Goal: Task Accomplishment & Management: Complete application form

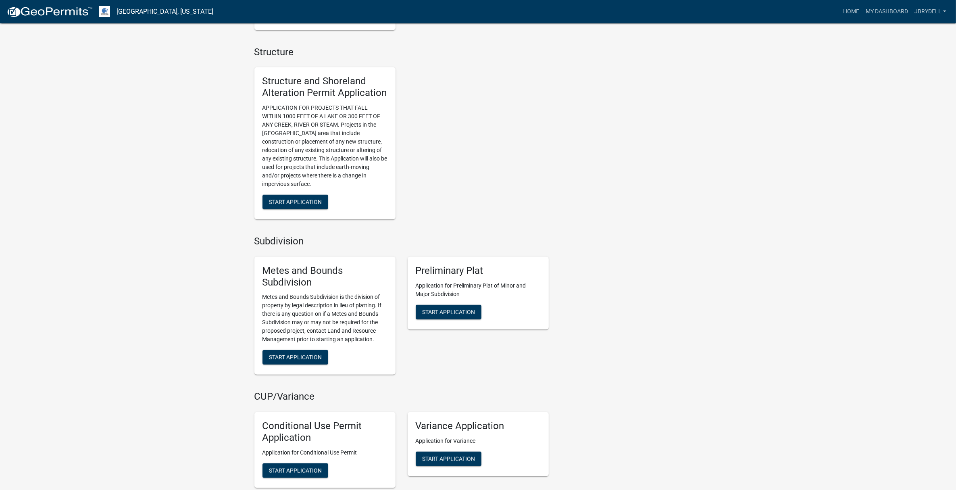
scroll to position [736, 0]
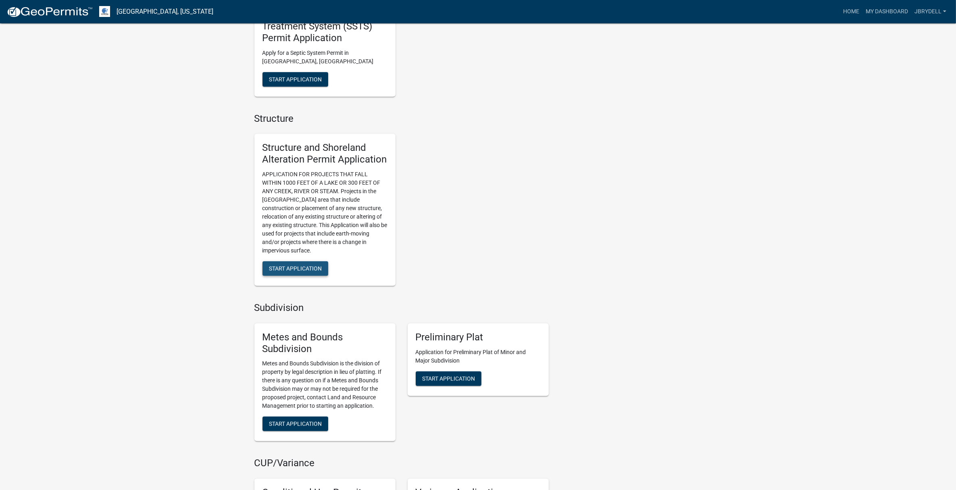
click at [302, 269] on span "Start Application" at bounding box center [295, 268] width 53 height 6
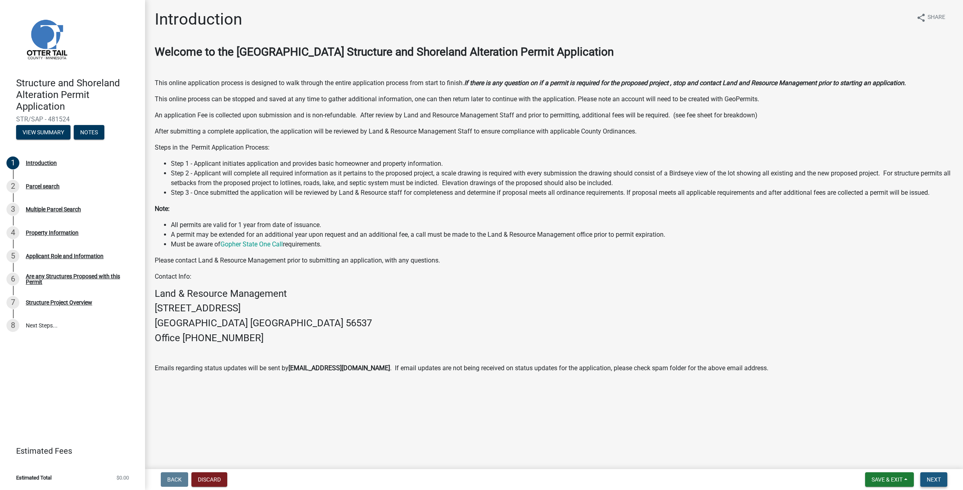
click at [932, 480] on span "Next" at bounding box center [934, 479] width 14 height 6
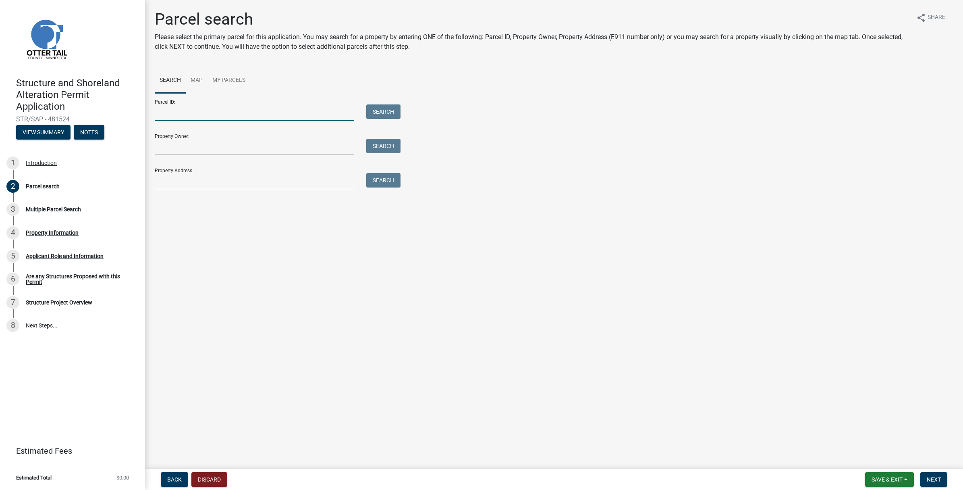
click at [193, 111] on input "Parcel ID:" at bounding box center [255, 112] width 200 height 17
paste input "17000992126000"
type input "17000992126000"
click at [177, 149] on input "Property Owner:" at bounding box center [255, 147] width 200 height 17
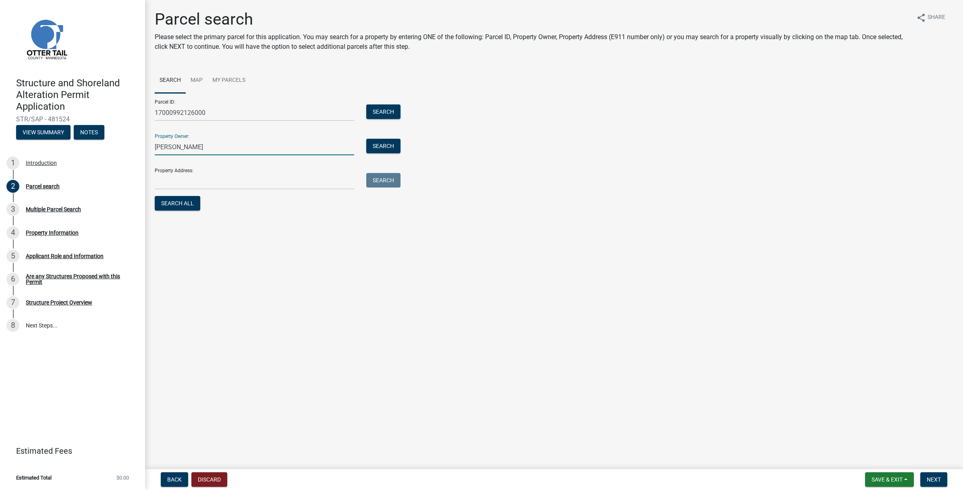
type input "Malik Zubair"
click at [212, 181] on input "Property Address:" at bounding box center [255, 181] width 200 height 17
paste input "[STREET_ADDRESS]"
type input "[STREET_ADDRESS]"
click at [389, 180] on button "Search" at bounding box center [383, 180] width 34 height 15
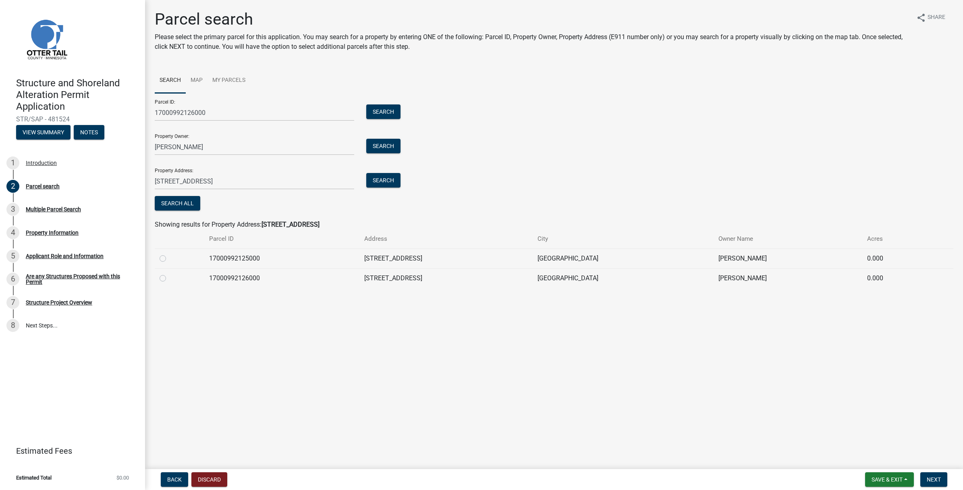
click at [169, 273] on label at bounding box center [169, 273] width 0 height 0
click at [169, 278] on input "radio" at bounding box center [171, 275] width 5 height 5
radio input "true"
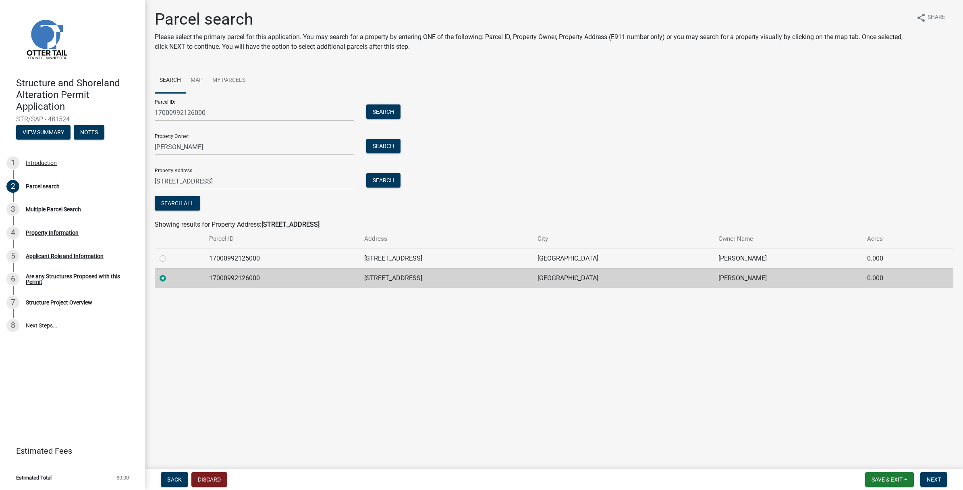
click at [698, 397] on main "Parcel search Please select the primary parcel for this application. You may se…" at bounding box center [554, 233] width 818 height 466
click at [935, 477] on span "Next" at bounding box center [934, 479] width 14 height 6
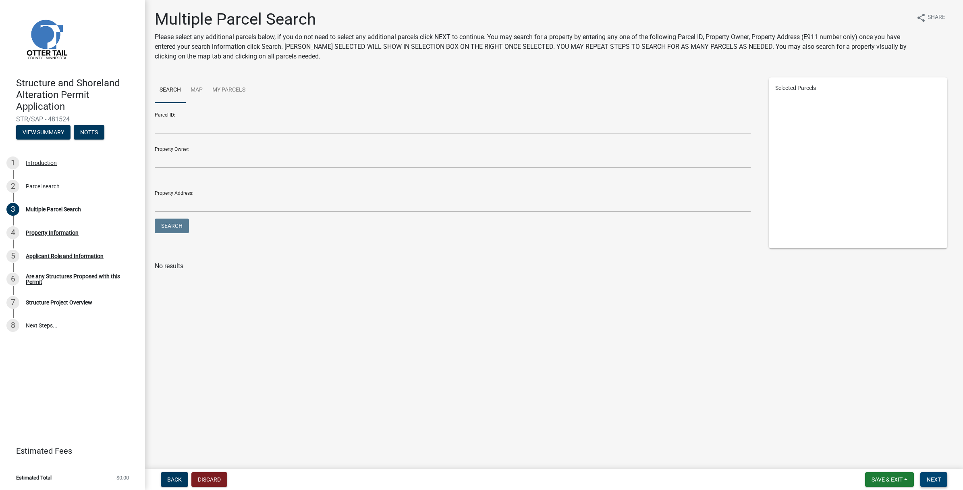
click at [931, 480] on span "Next" at bounding box center [934, 479] width 14 height 6
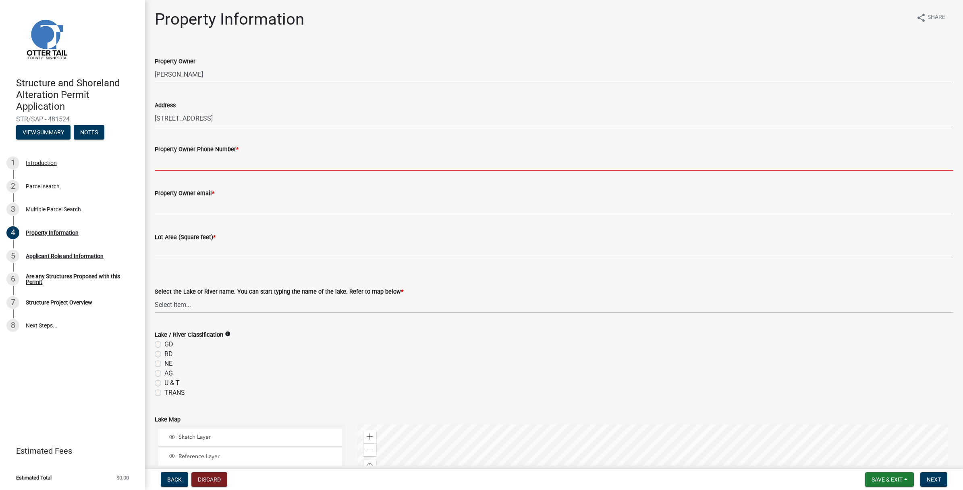
click at [193, 165] on input "Property Owner Phone Number *" at bounding box center [554, 162] width 799 height 17
paste input "512-704-4598"
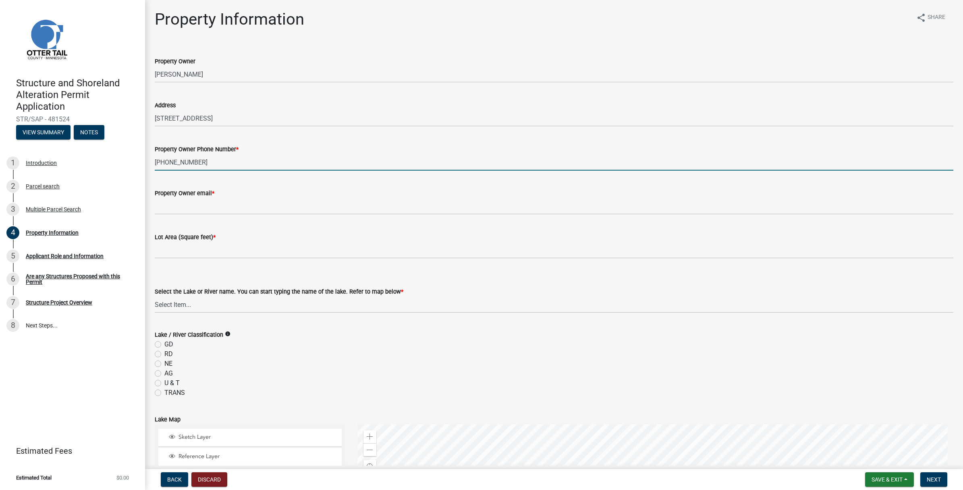
type input "512-704-4598"
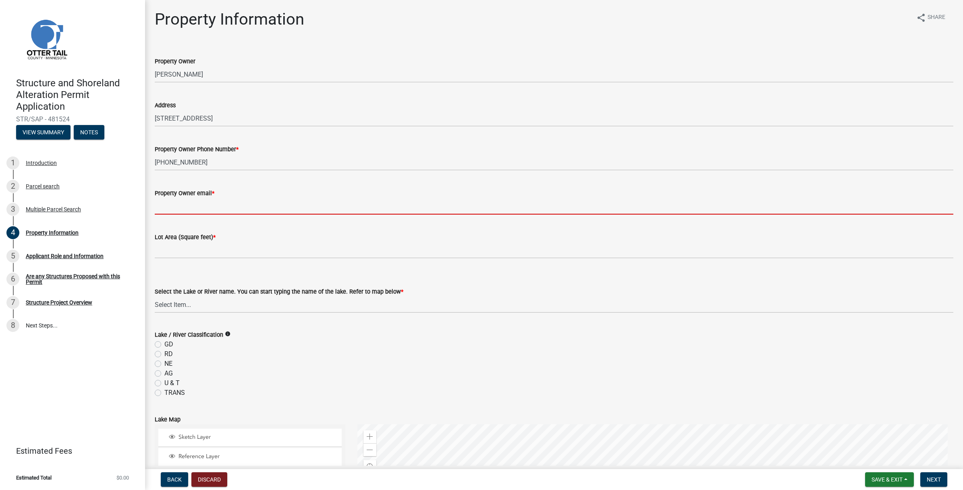
click at [247, 210] on input "Property Owner email *" at bounding box center [554, 206] width 799 height 17
paste input "zubair.malik@ndsu.edu"
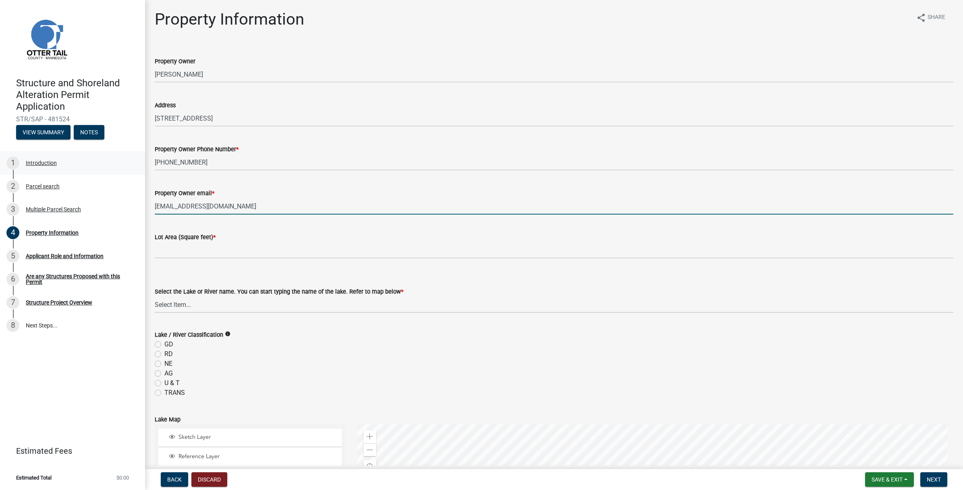
type input "zubair.malik@ndsu.edu"
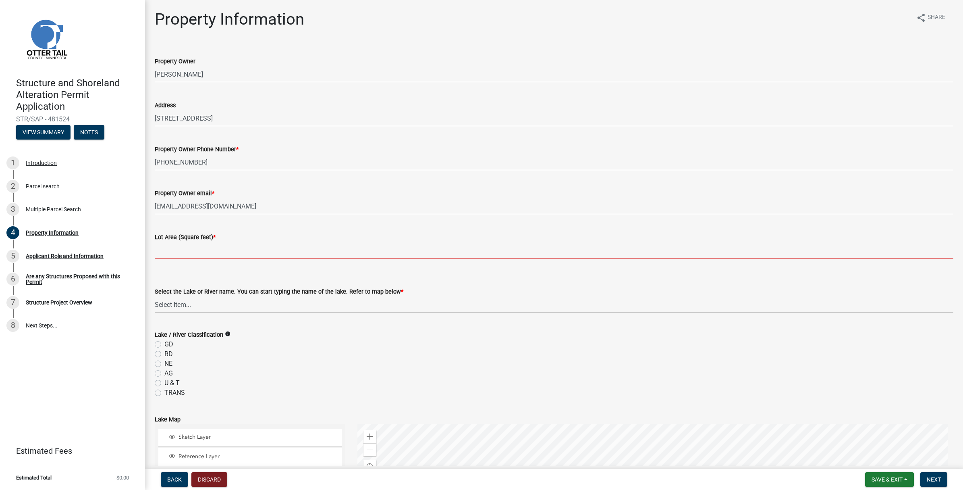
click at [199, 250] on input "text" at bounding box center [554, 250] width 799 height 17
paste input "32,652.53"
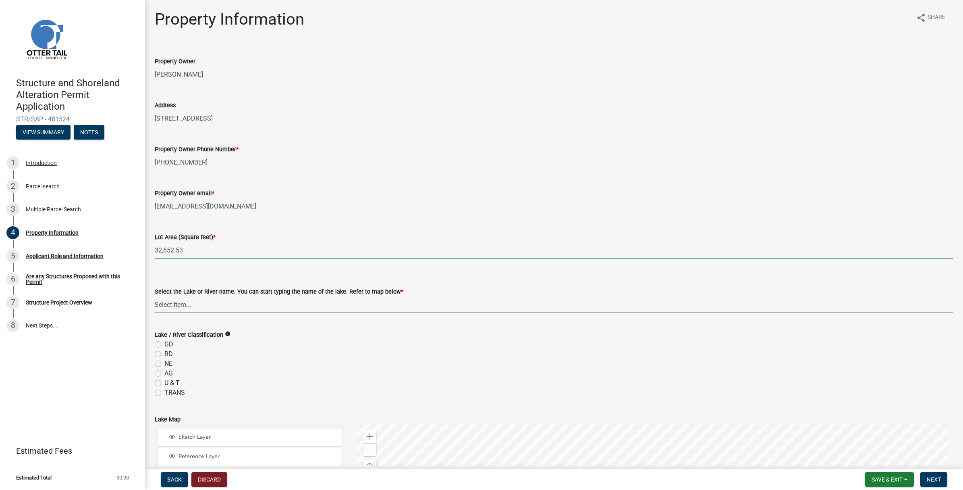
type input "32652.53"
click at [196, 303] on select "Select Item... None Adley 56-031 Albert 56-118 Alfred 56-600 Alice 56-244 Alice…" at bounding box center [554, 304] width 799 height 17
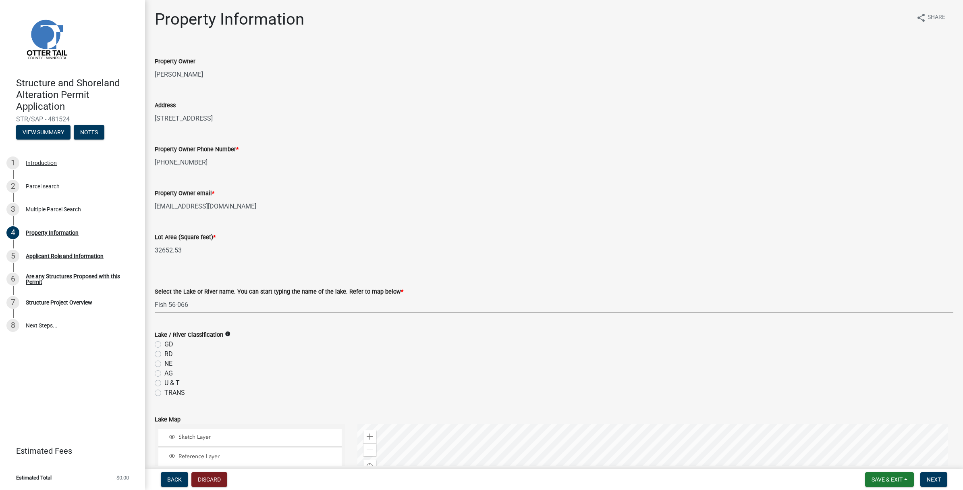
select select "3bcdb575-1c1f-4d65-a5ac-5fcc9e351ed0"
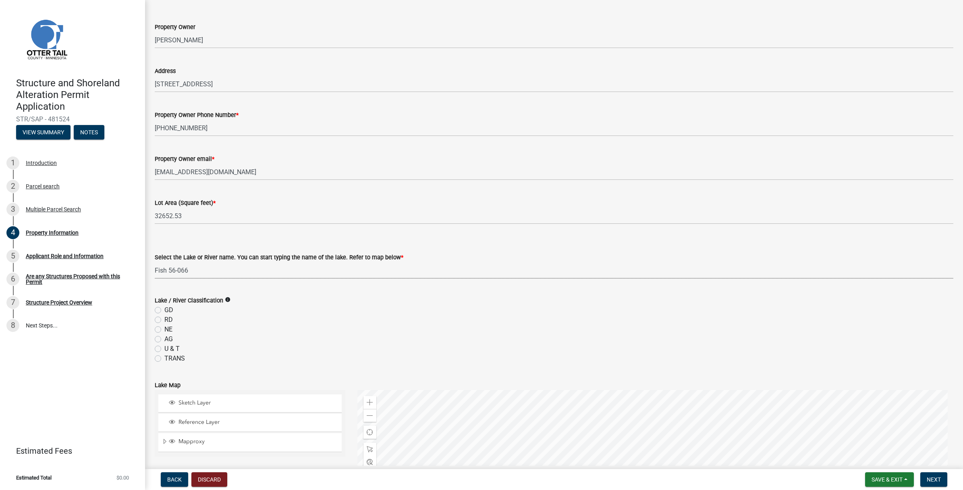
scroll to position [50, 0]
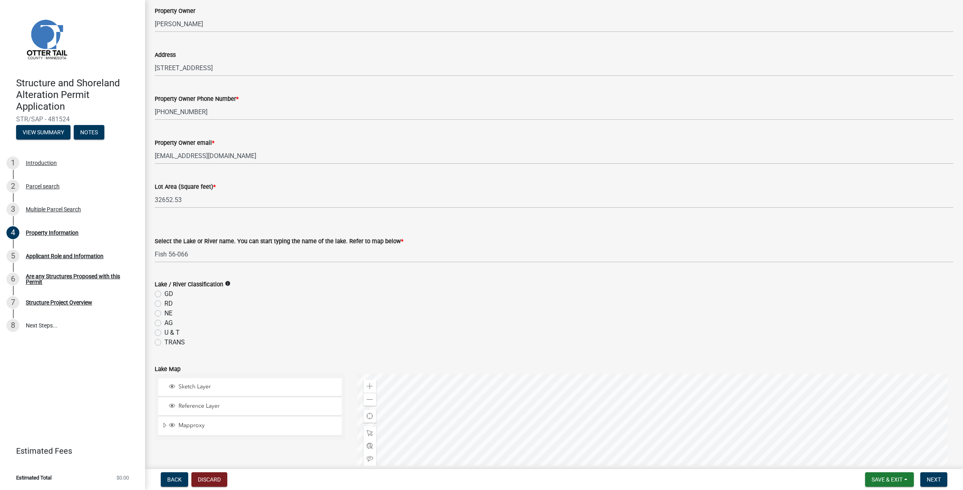
click at [164, 294] on label "GD" at bounding box center [168, 294] width 9 height 10
click at [164, 294] on input "GD" at bounding box center [166, 291] width 5 height 5
radio input "true"
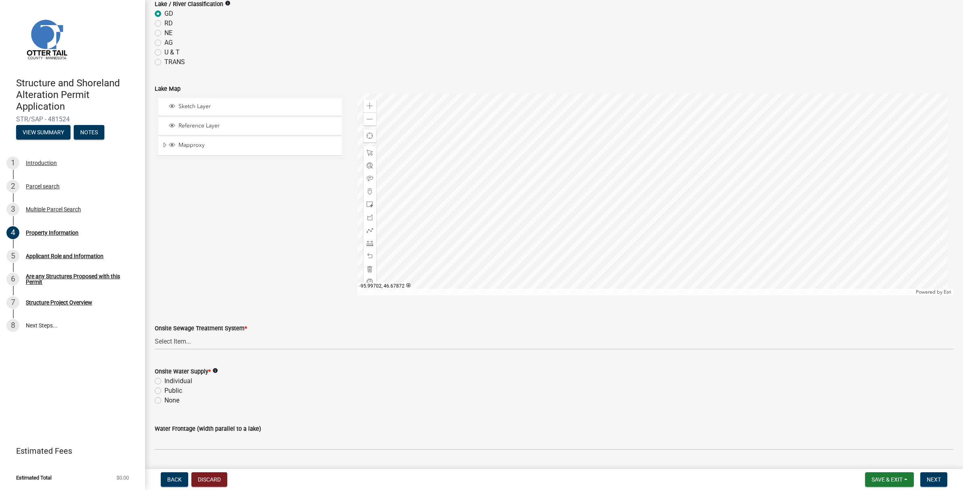
scroll to position [352, 0]
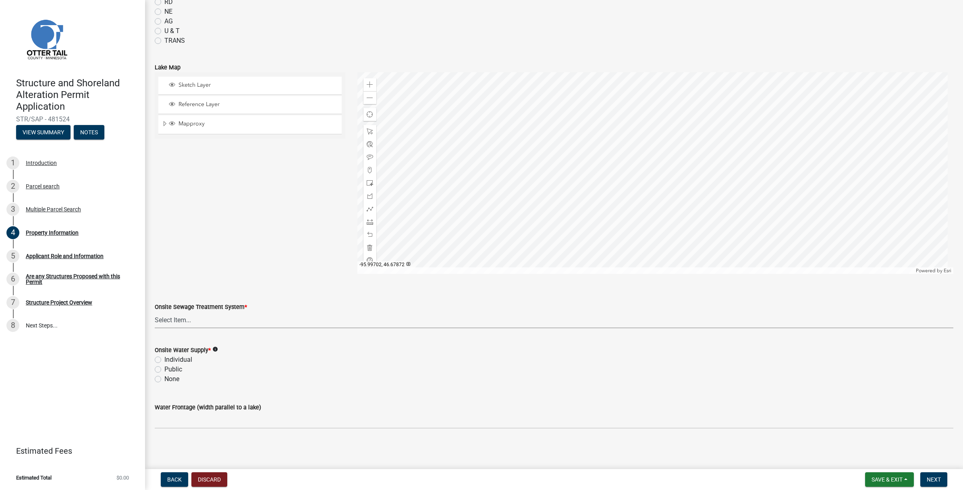
click at [195, 321] on select "Select Item... L&R Certificate of Compliance within 5yrs Compliance Inspection …" at bounding box center [554, 320] width 799 height 17
click at [155, 312] on select "Select Item... L&R Certificate of Compliance within 5yrs Compliance Inspection …" at bounding box center [554, 320] width 799 height 17
select select "9233bc03-43b7-4bc3-a622-0f4482adc204"
click at [172, 378] on label "None" at bounding box center [171, 379] width 15 height 10
click at [170, 378] on input "None" at bounding box center [166, 376] width 5 height 5
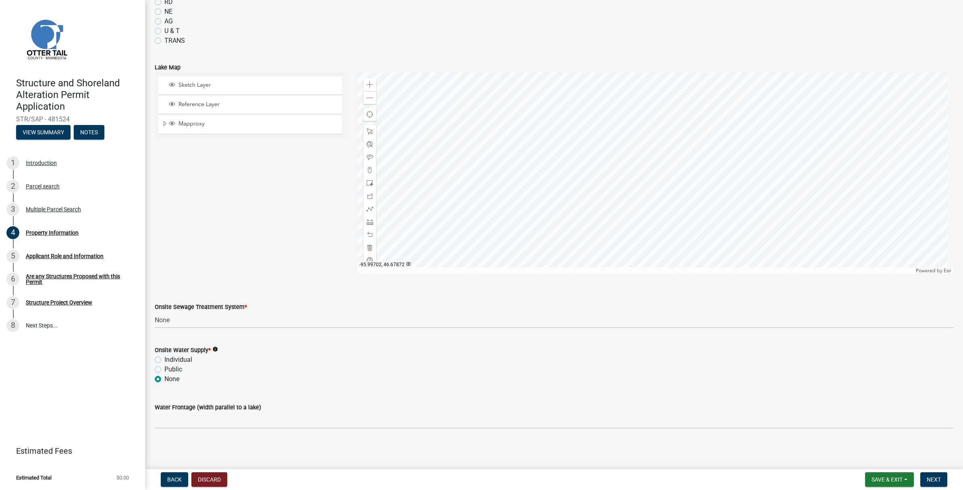
radio input "true"
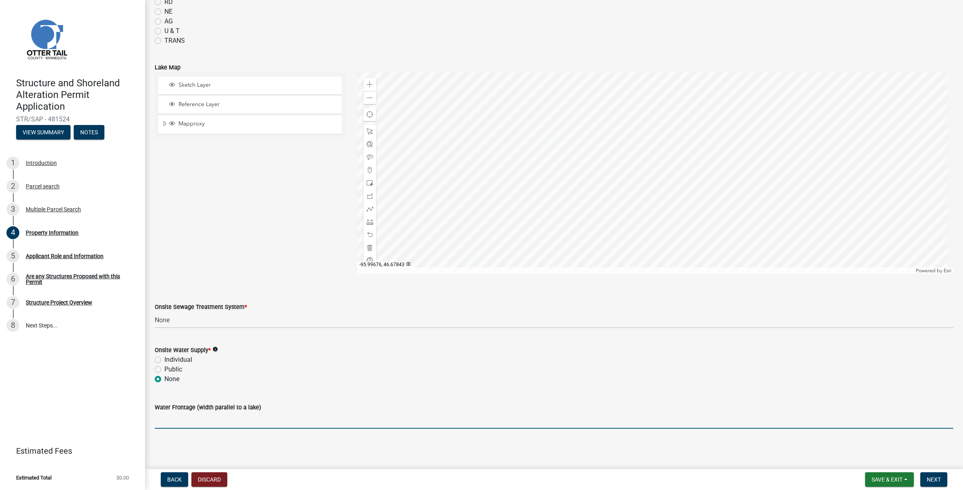
click at [179, 418] on input "Water Frontage (width parallel to a lake)" at bounding box center [554, 420] width 799 height 17
type input "102"
click at [500, 437] on div "Property Information share Share Property Owner MARC A JOHNSON Address 49329 FI…" at bounding box center [554, 50] width 811 height 784
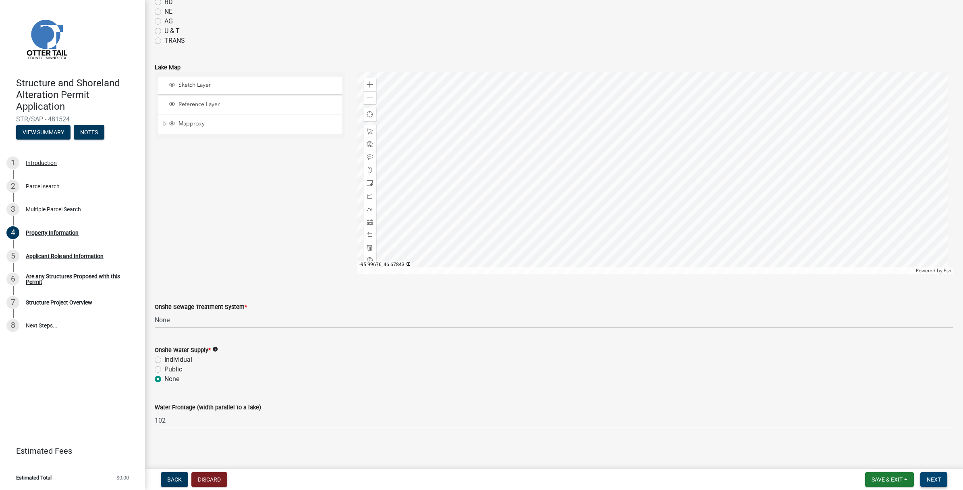
click at [933, 479] on span "Next" at bounding box center [934, 479] width 14 height 6
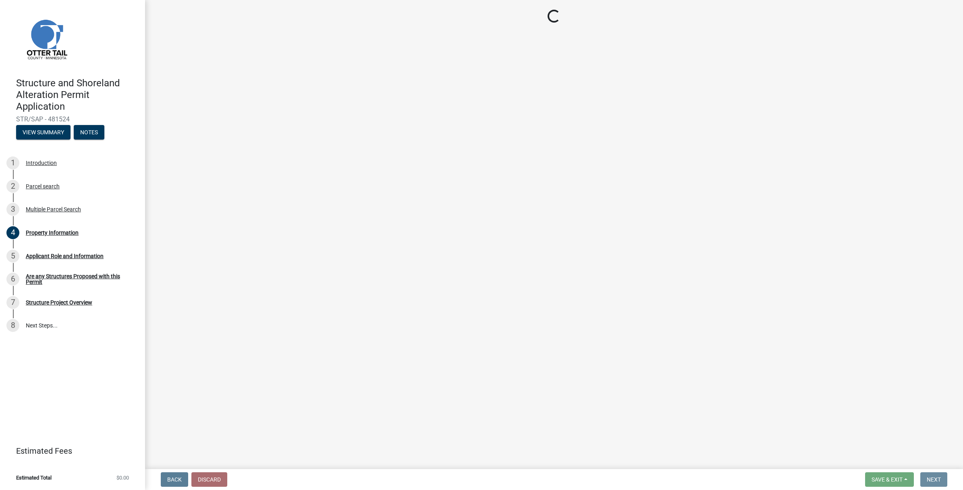
scroll to position [0, 0]
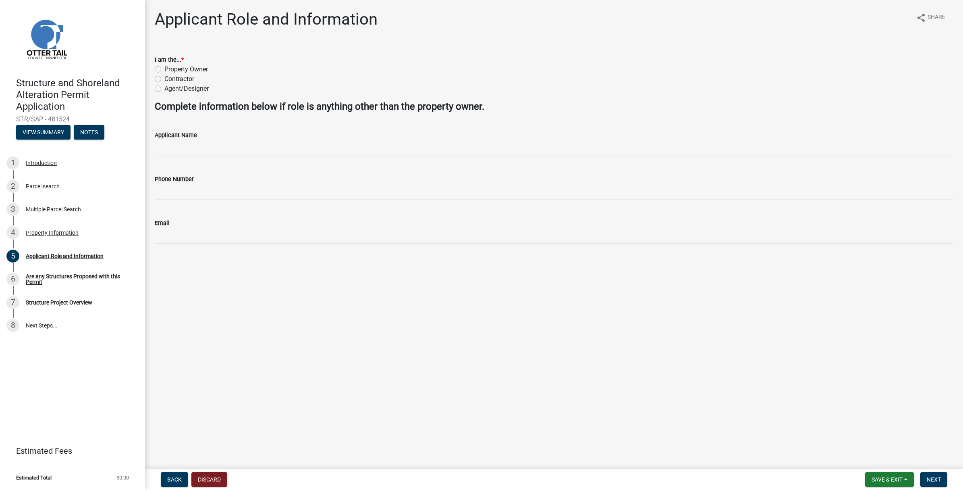
click at [164, 79] on label "Contractor" at bounding box center [179, 79] width 30 height 10
click at [164, 79] on input "Contractor" at bounding box center [166, 76] width 5 height 5
radio input "true"
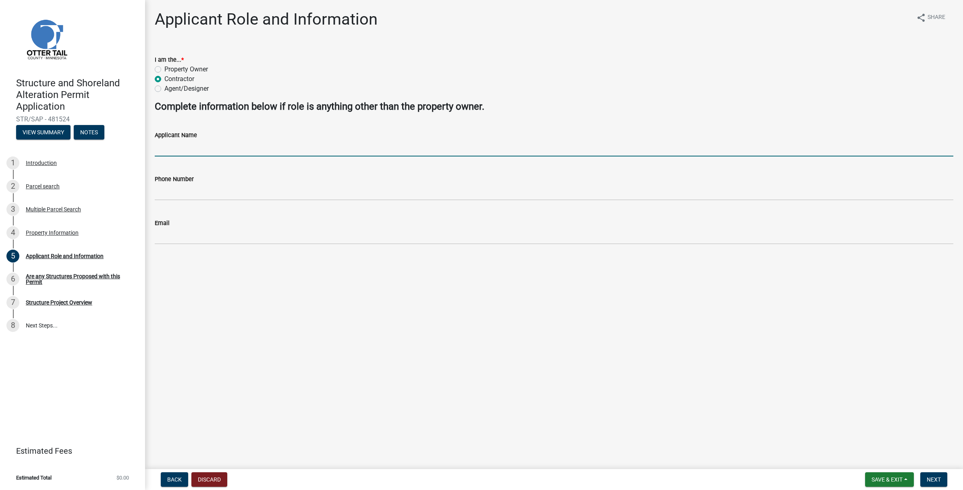
click at [182, 147] on input "Applicant Name" at bounding box center [554, 148] width 799 height 17
type input "Joseph B. Rydell"
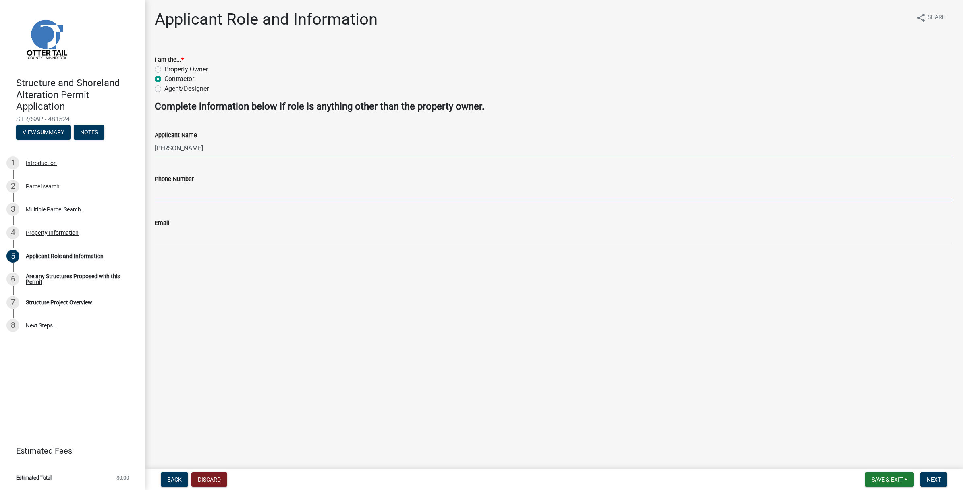
type input "2183250140"
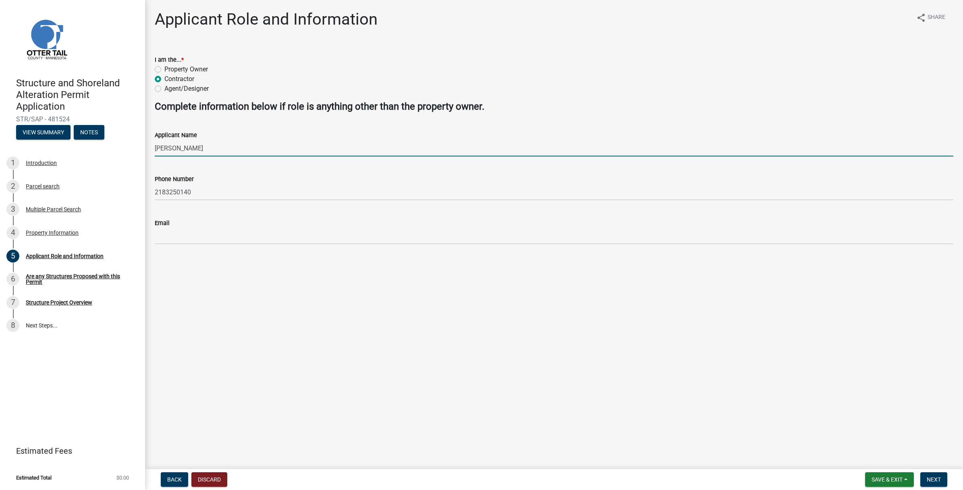
type input "joe.rydell@rydellexcavating.com"
click at [936, 477] on span "Next" at bounding box center [934, 479] width 14 height 6
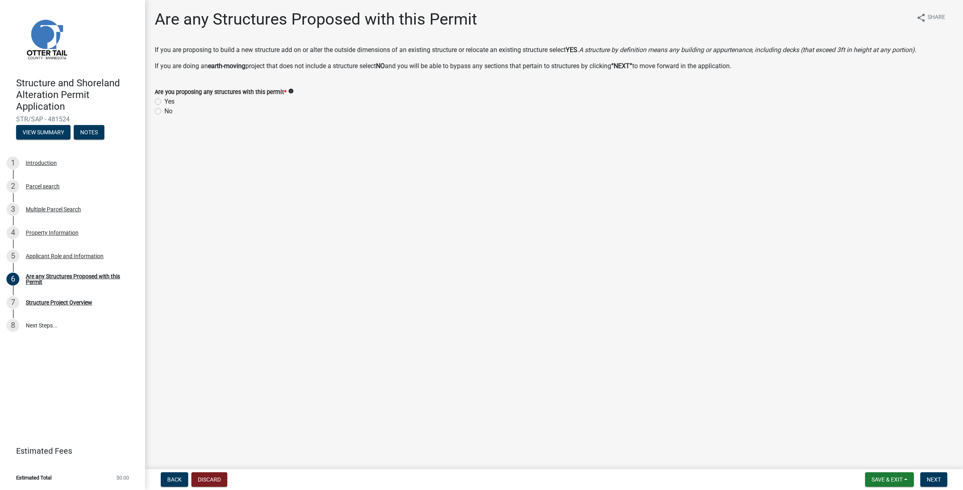
click at [164, 111] on label "No" at bounding box center [168, 111] width 8 height 10
click at [164, 111] on input "No" at bounding box center [166, 108] width 5 height 5
radio input "true"
click at [931, 478] on span "Next" at bounding box center [934, 479] width 14 height 6
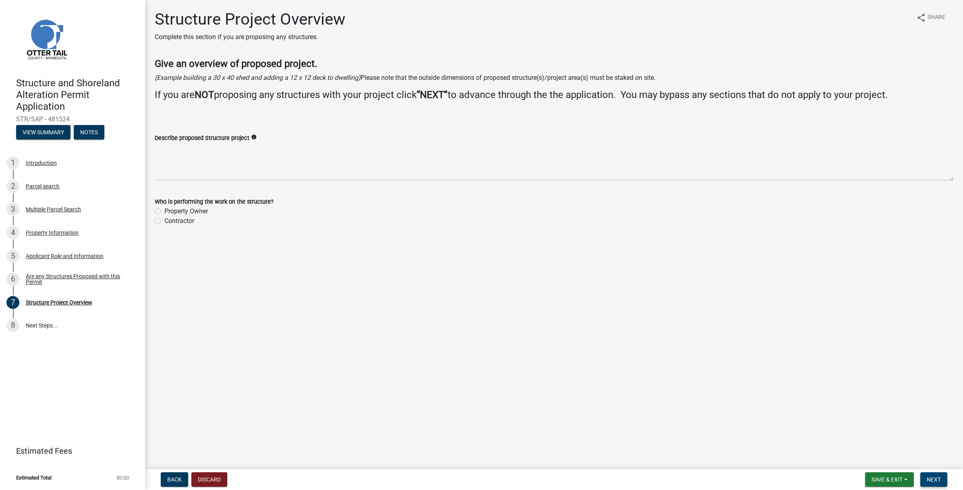
click at [928, 480] on span "Next" at bounding box center [934, 479] width 14 height 6
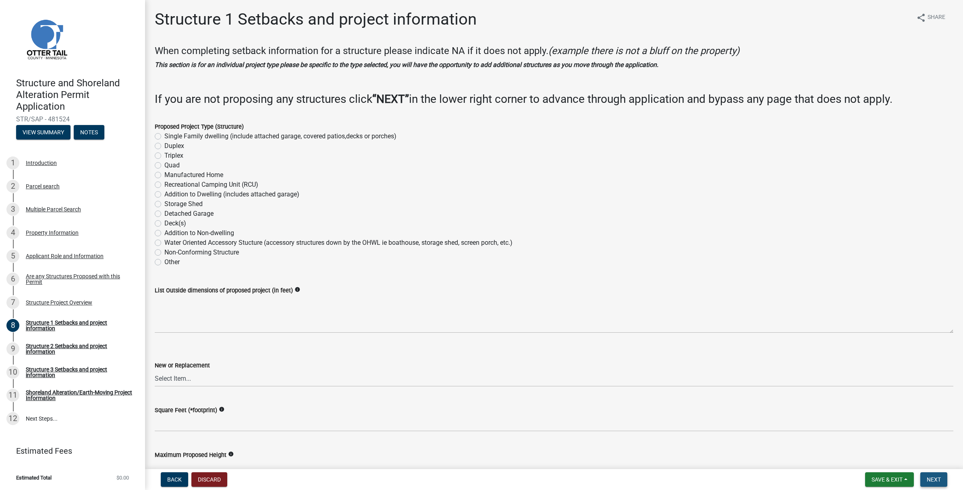
click at [935, 480] on span "Next" at bounding box center [934, 479] width 14 height 6
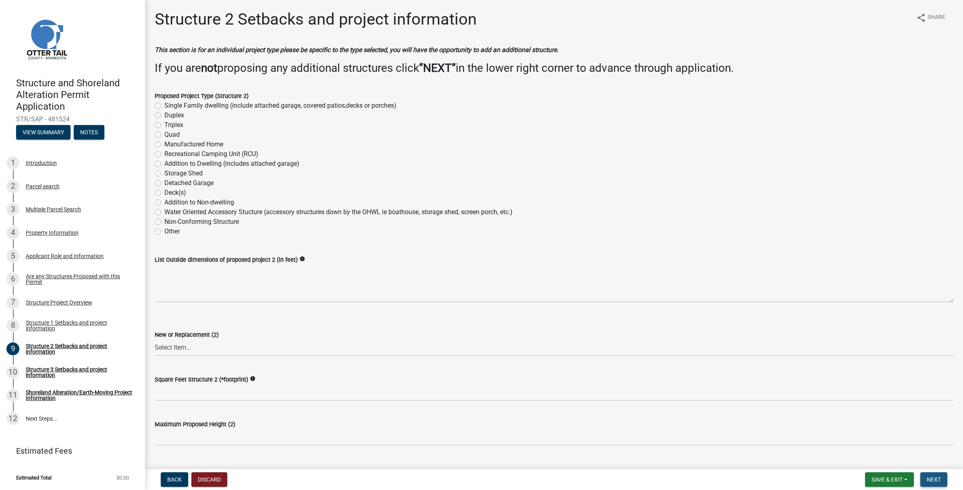
click at [936, 478] on span "Next" at bounding box center [934, 479] width 14 height 6
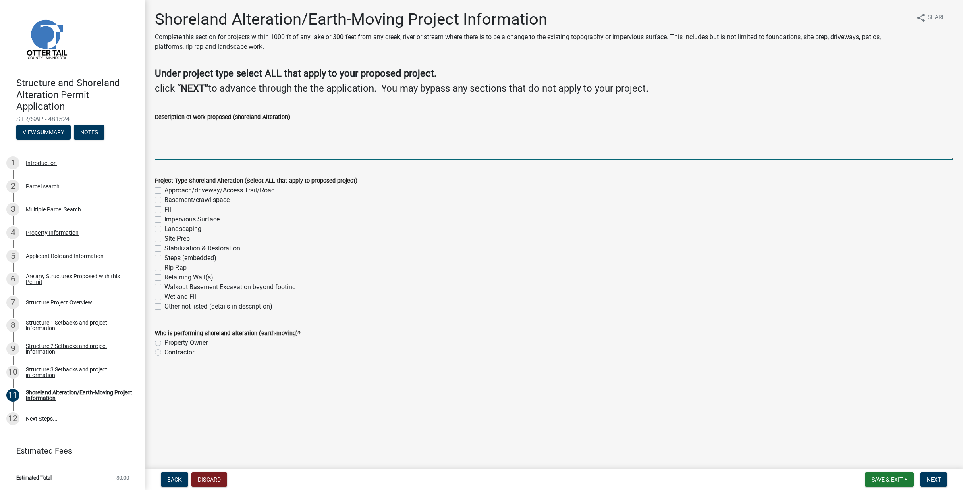
click at [191, 147] on textarea "Description of work proposed (shoreland Alteration)" at bounding box center [554, 141] width 799 height 38
type textarea "Improve Approach and Driveway, a minimal approach and some evidence of a road o…"
click at [164, 188] on label "Approach/driveway/Access Trail/Road" at bounding box center [219, 190] width 110 height 10
click at [164, 188] on input "Approach/driveway/Access Trail/Road" at bounding box center [166, 187] width 5 height 5
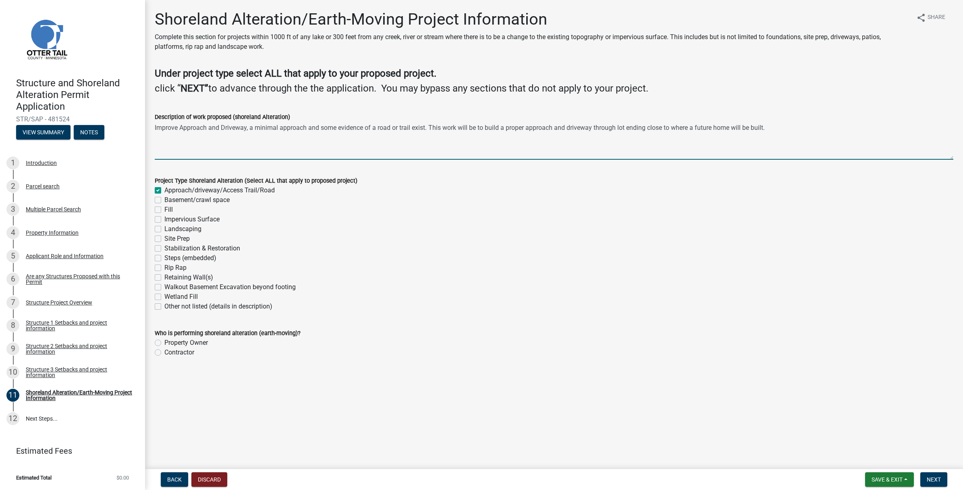
checkbox input "true"
checkbox input "false"
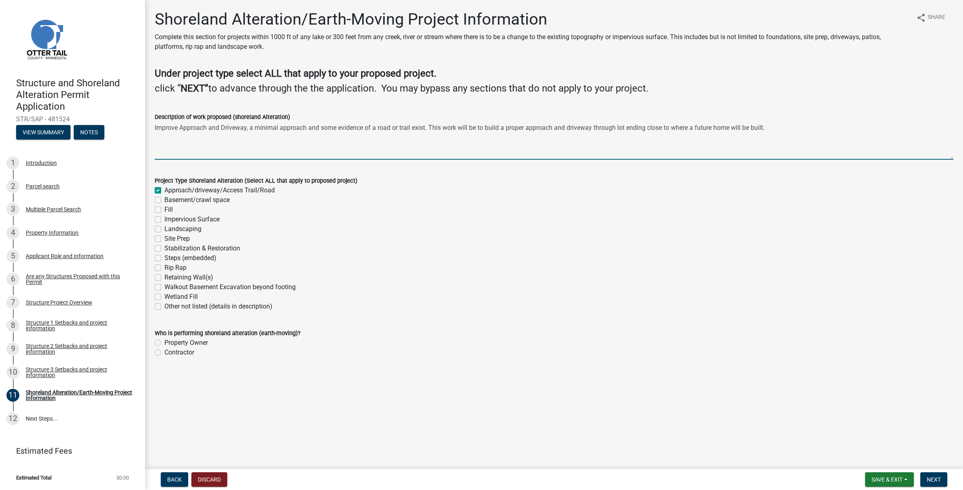
checkbox input "false"
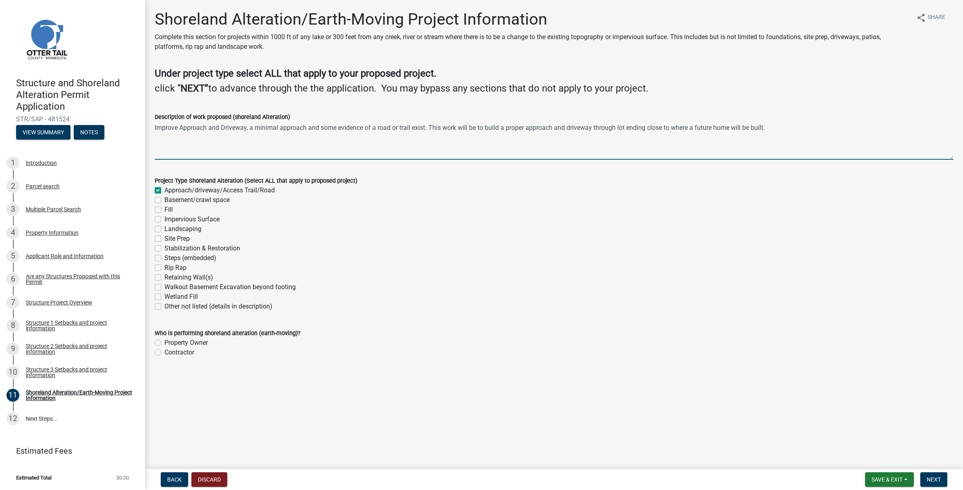
checkbox input "false"
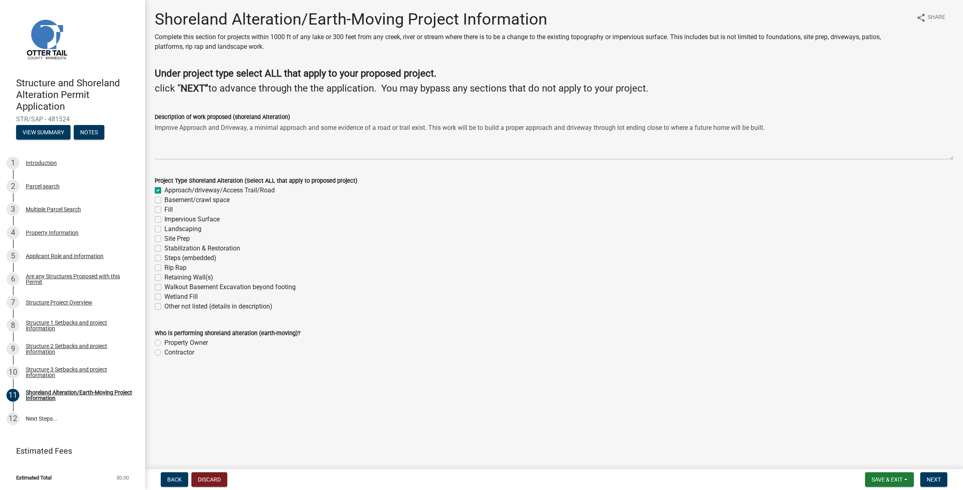
click at [166, 353] on label "Contractor" at bounding box center [179, 352] width 30 height 10
click at [166, 353] on input "Contractor" at bounding box center [166, 349] width 5 height 5
radio input "true"
click at [936, 477] on span "Next" at bounding box center [934, 479] width 14 height 6
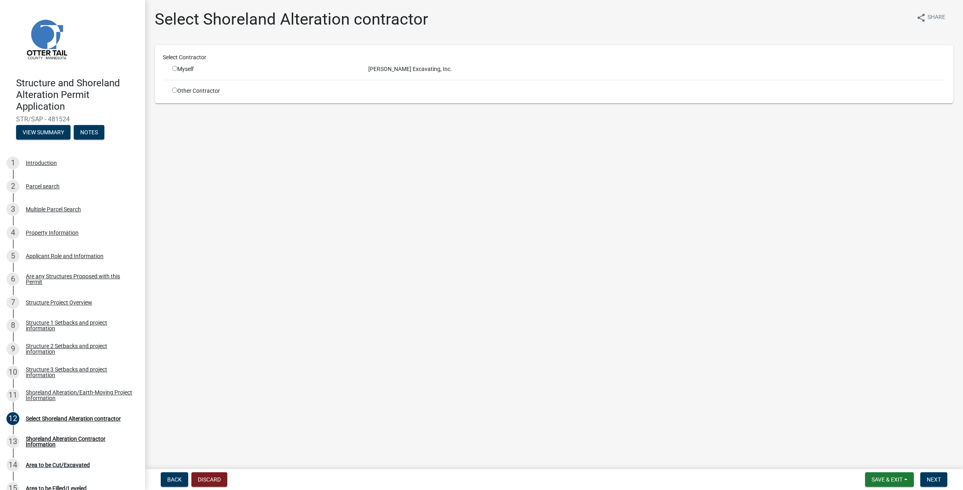
click at [177, 68] on div "Myself" at bounding box center [264, 69] width 184 height 8
click at [175, 67] on input "radio" at bounding box center [174, 68] width 5 height 5
radio input "true"
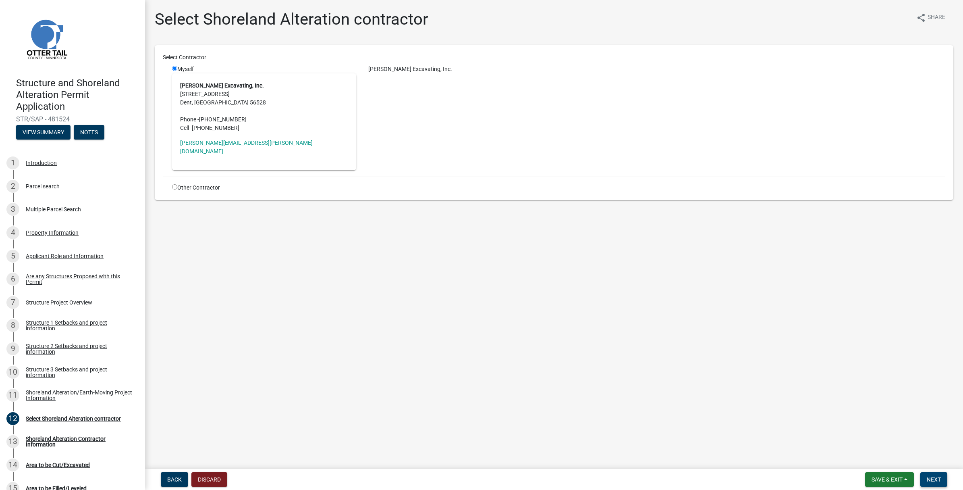
click at [934, 478] on span "Next" at bounding box center [934, 479] width 14 height 6
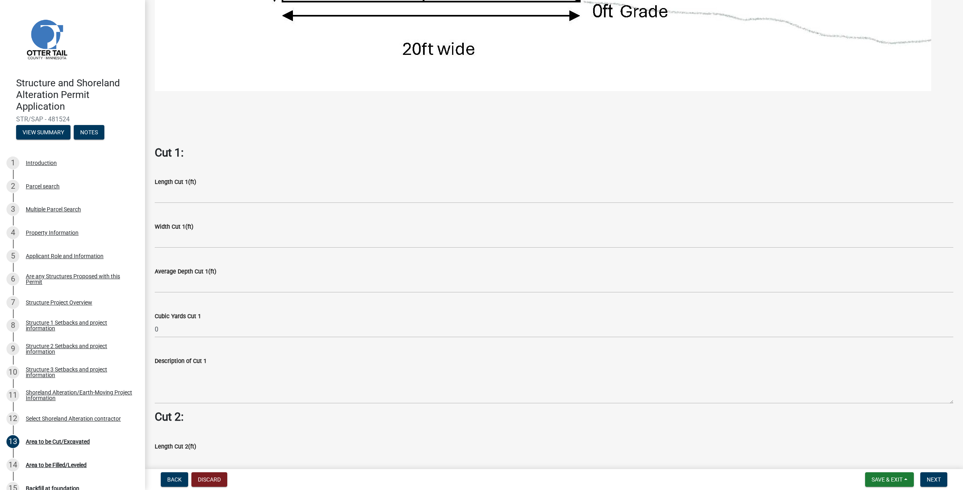
scroll to position [504, 0]
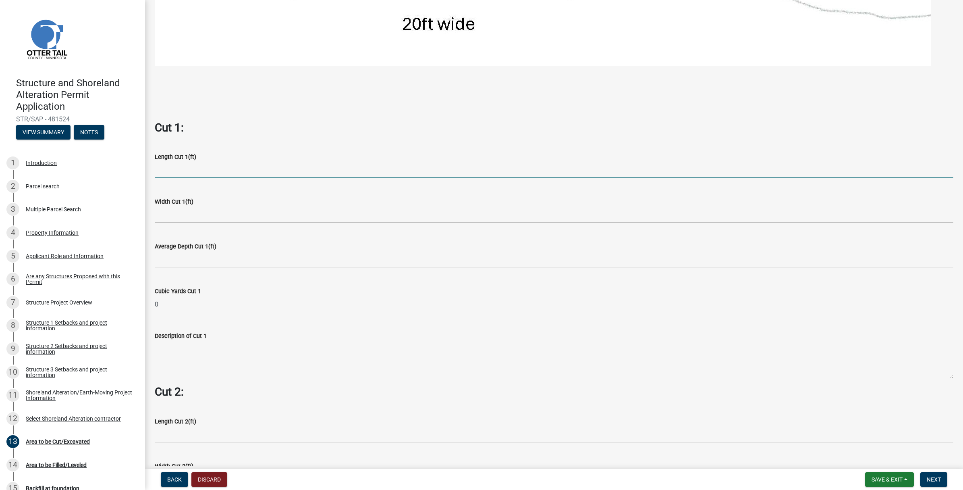
click at [172, 170] on input "text" at bounding box center [554, 170] width 799 height 17
type input "24"
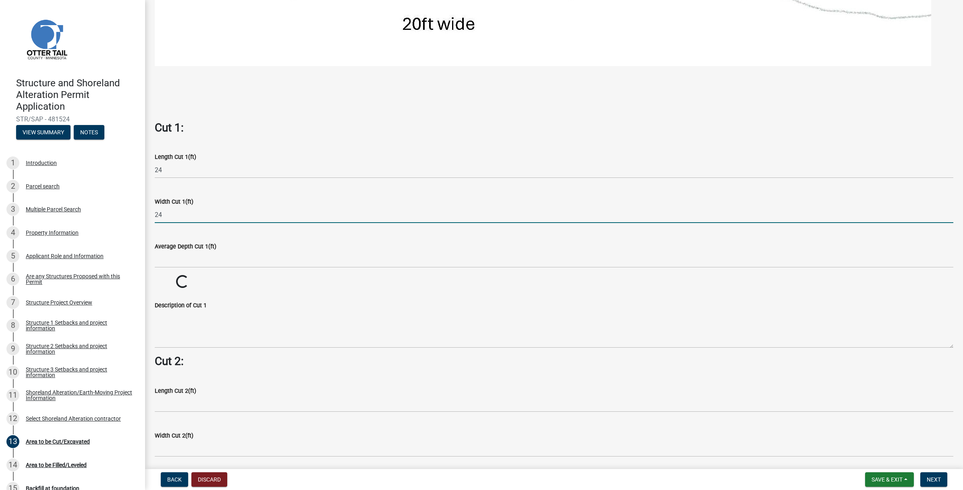
type input "24"
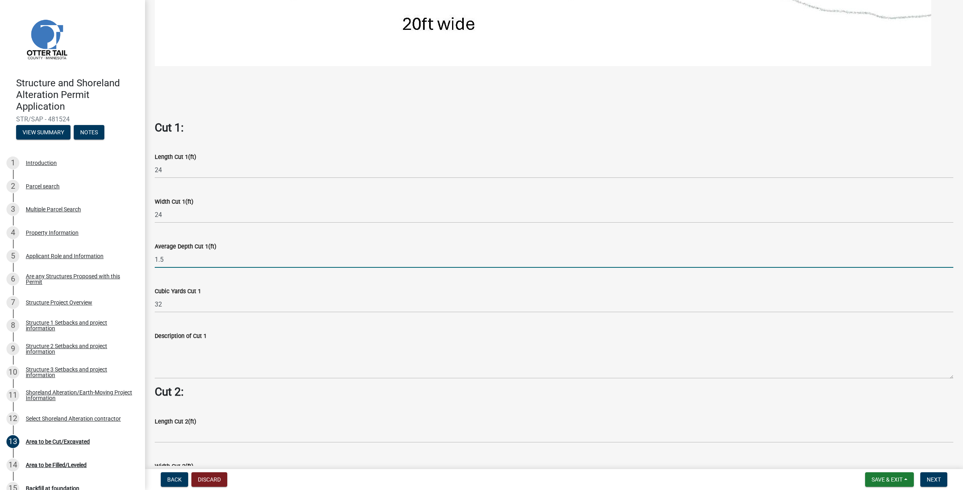
drag, startPoint x: 166, startPoint y: 258, endPoint x: 148, endPoint y: 261, distance: 17.9
click at [149, 261] on div "Average Depth Cut 1(ft) 1.5" at bounding box center [554, 248] width 811 height 37
type input "1"
click at [486, 245] on div "Average Depth Cut 1(ft)" at bounding box center [554, 246] width 799 height 10
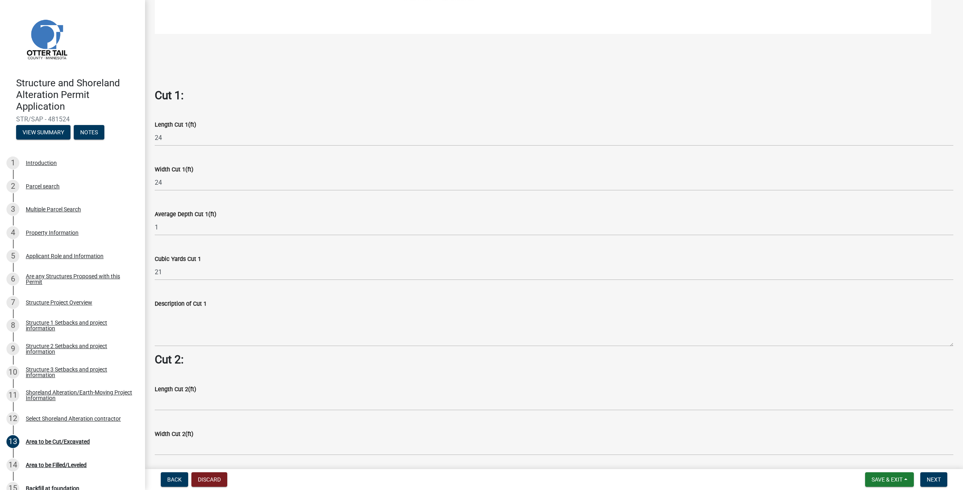
scroll to position [554, 0]
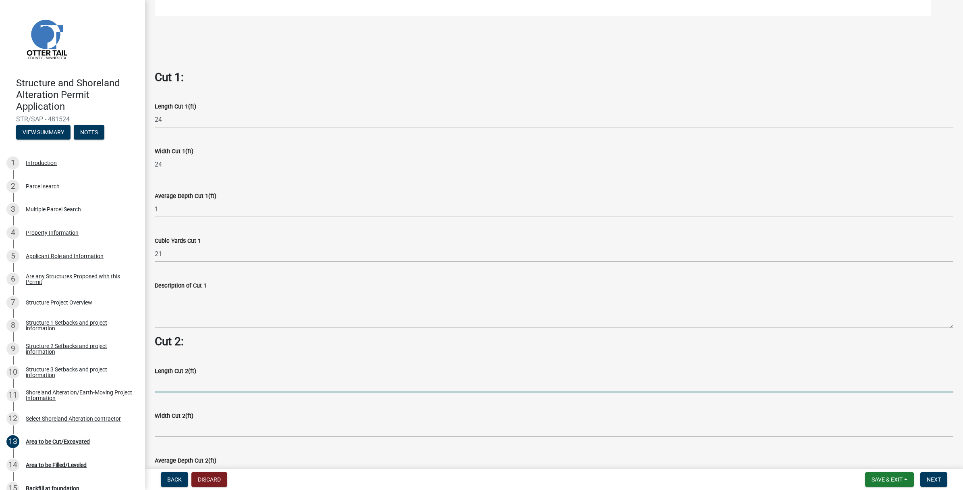
click at [171, 382] on input "text" at bounding box center [554, 384] width 799 height 17
type input "12"
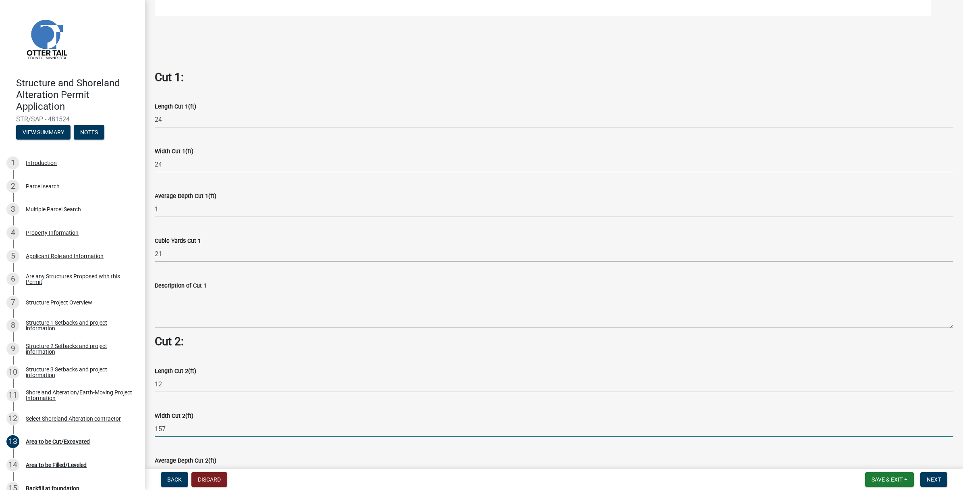
type input "157"
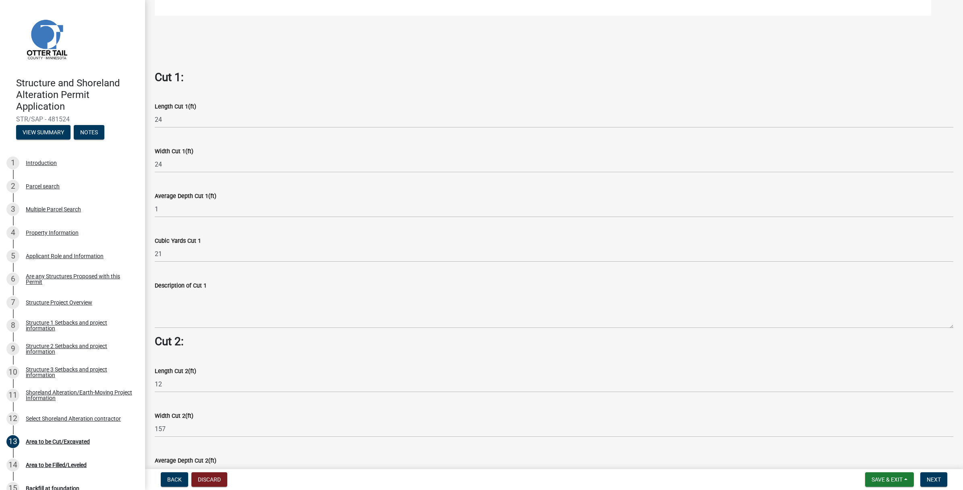
scroll to position [570, 0]
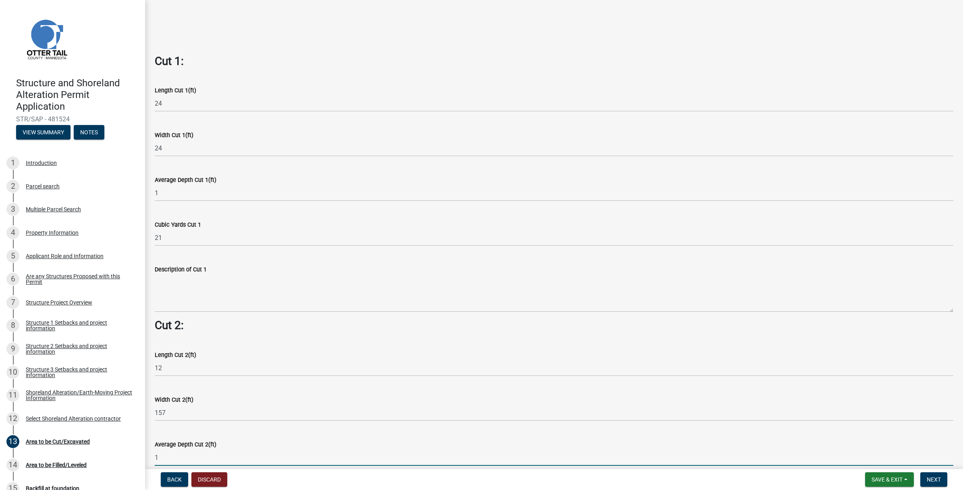
type input "1"
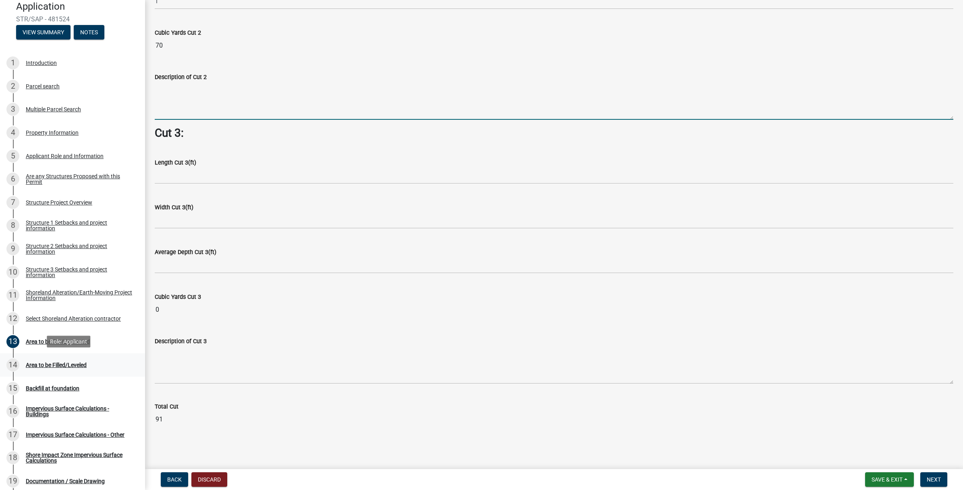
scroll to position [101, 0]
click at [937, 482] on span "Next" at bounding box center [934, 479] width 14 height 6
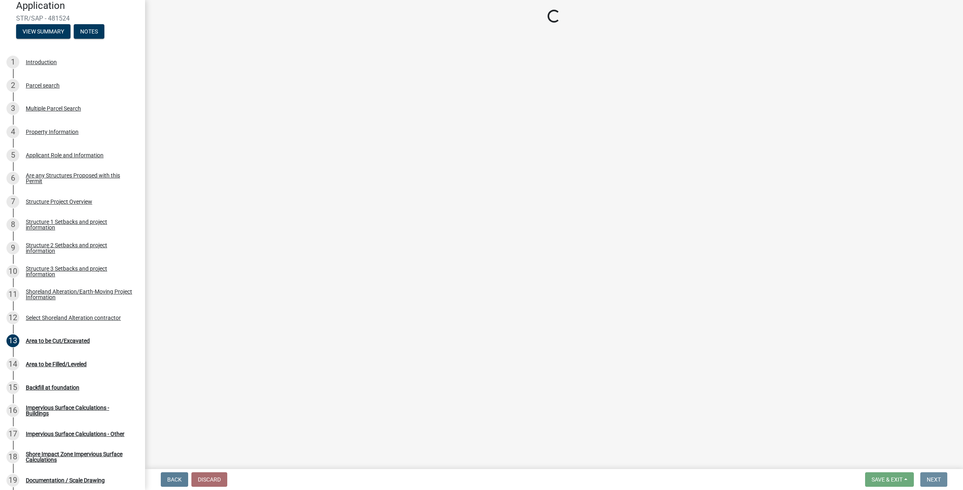
scroll to position [0, 0]
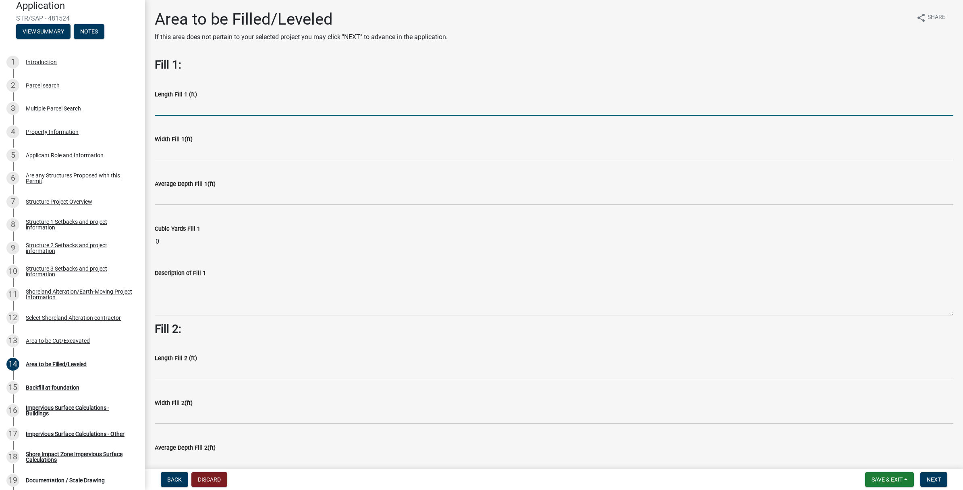
click at [193, 110] on input "text" at bounding box center [554, 107] width 799 height 17
type input "24"
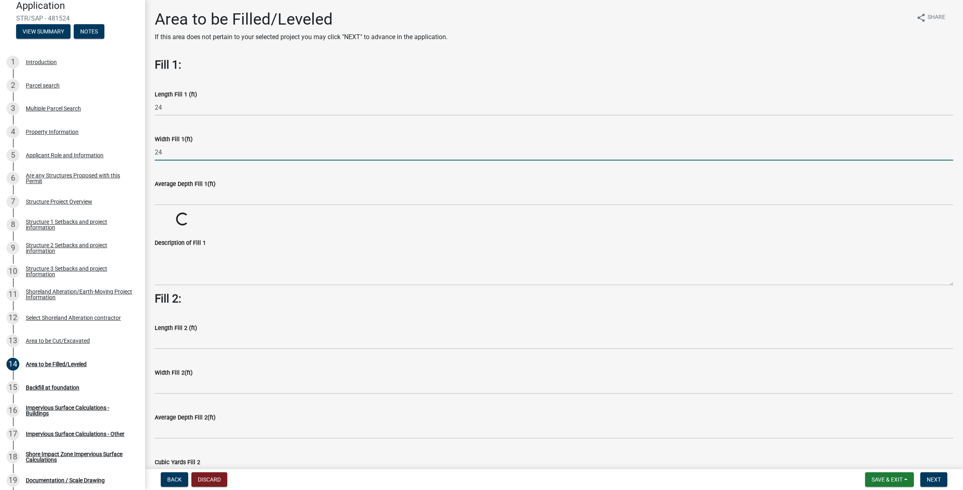
type input "24"
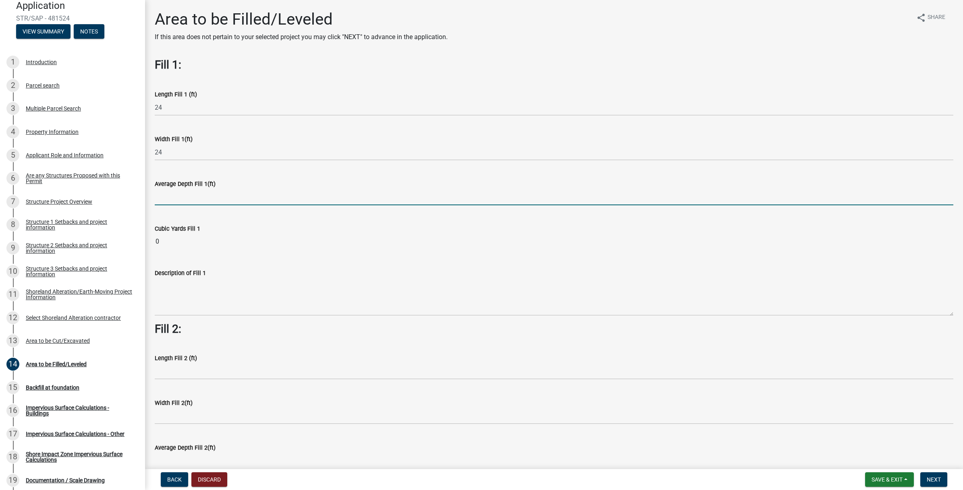
click at [176, 196] on input "text" at bounding box center [554, 197] width 799 height 17
type input "1.5"
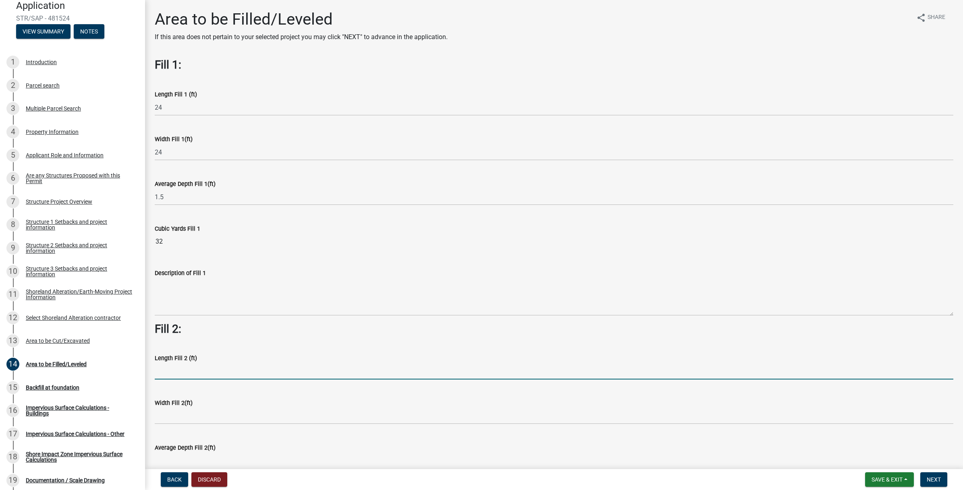
click at [177, 379] on input "text" at bounding box center [554, 371] width 799 height 17
type input "12"
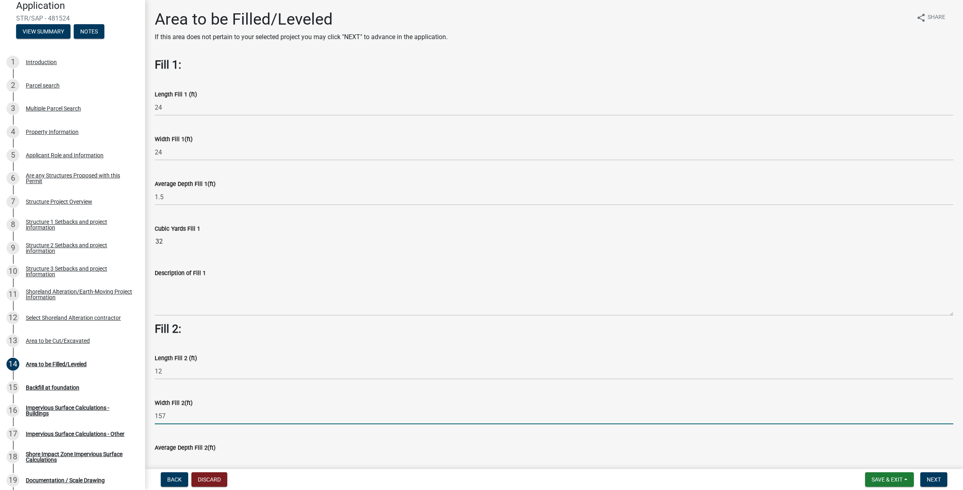
type input "157"
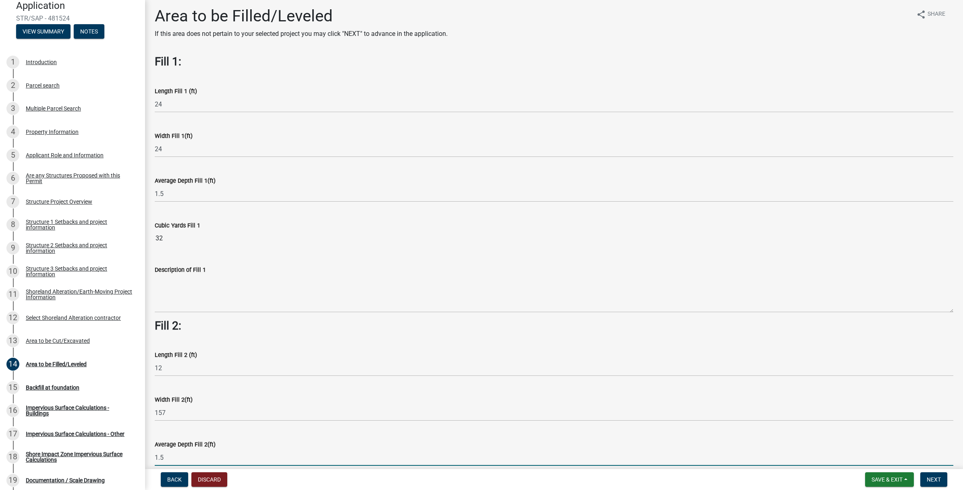
type input "1.5"
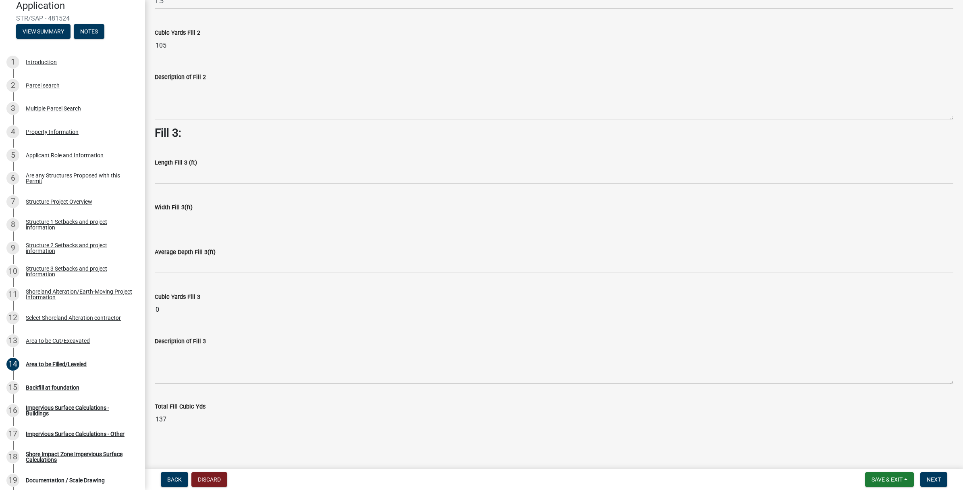
scroll to position [460, 0]
click at [934, 478] on span "Next" at bounding box center [934, 479] width 14 height 6
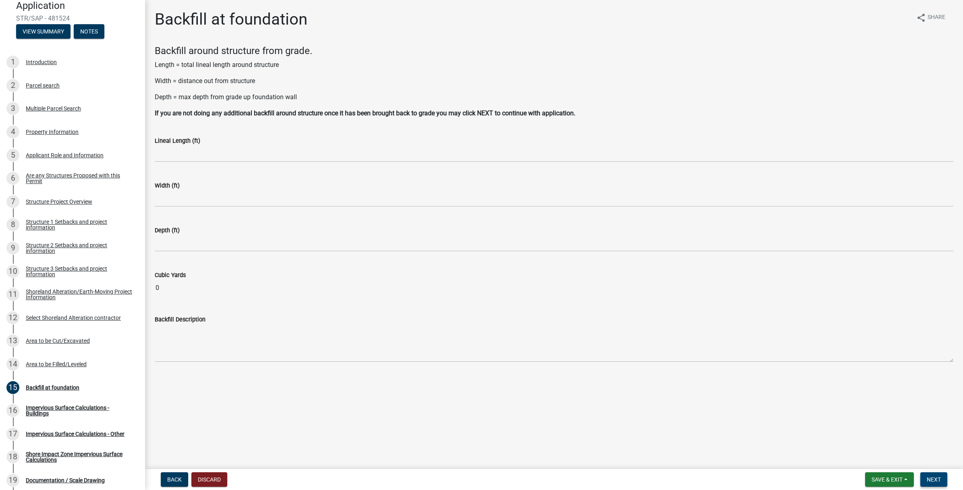
click at [933, 478] on span "Next" at bounding box center [934, 479] width 14 height 6
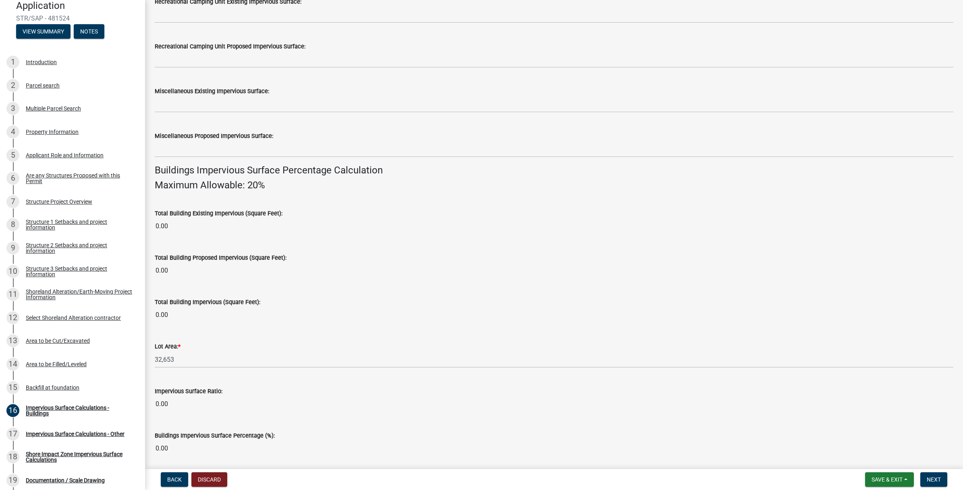
scroll to position [403, 0]
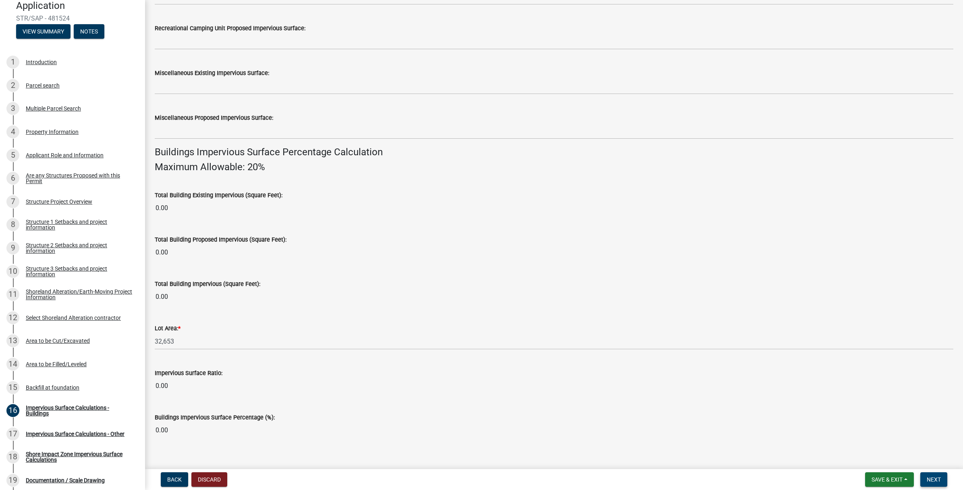
click at [932, 476] on span "Next" at bounding box center [934, 479] width 14 height 6
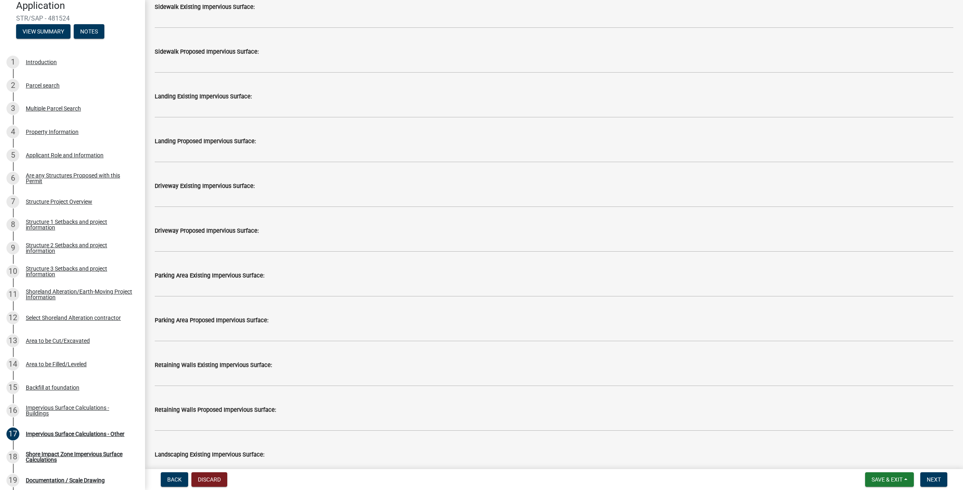
scroll to position [302, 0]
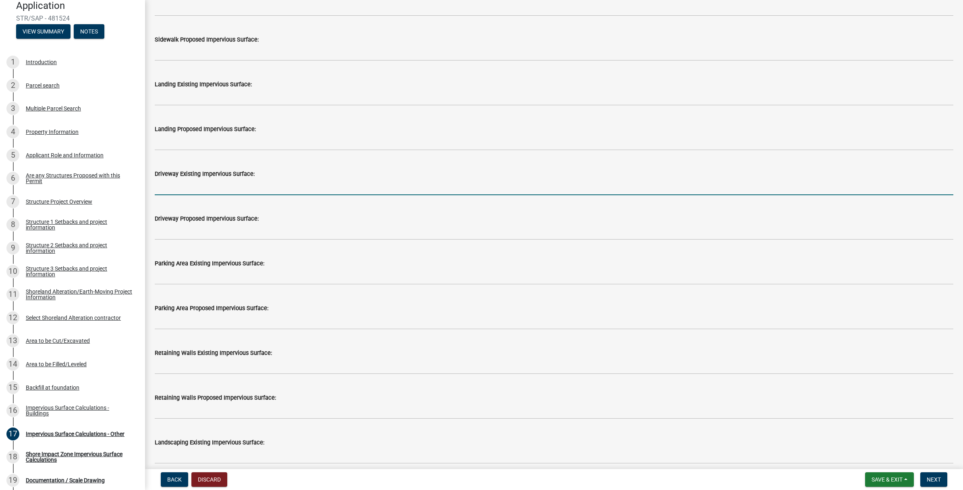
click at [177, 186] on input "text" at bounding box center [554, 187] width 799 height 17
click at [160, 185] on input "text" at bounding box center [554, 187] width 799 height 17
type input "0"
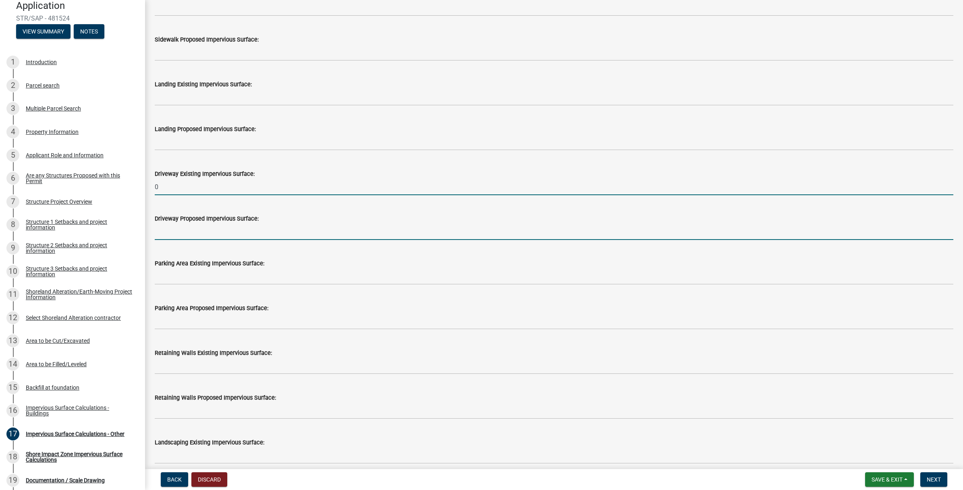
click at [162, 236] on input "text" at bounding box center [554, 231] width 799 height 17
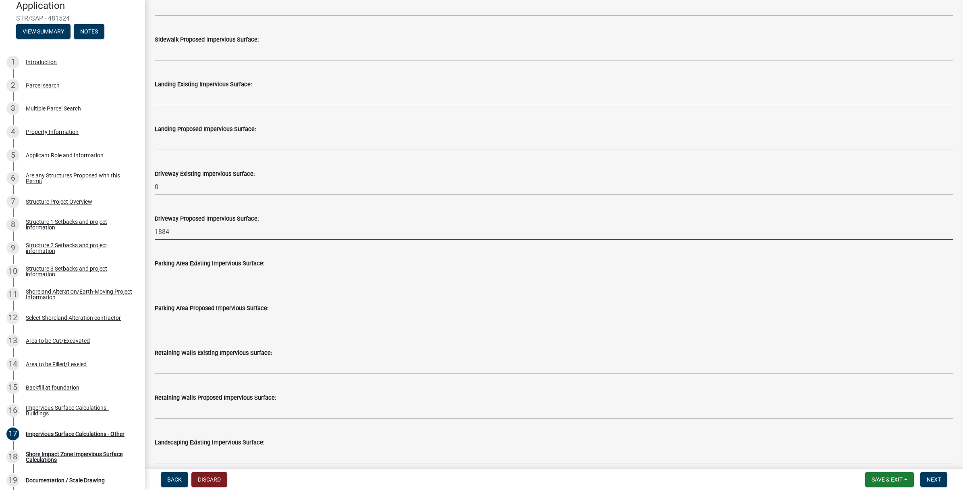
type input "1884"
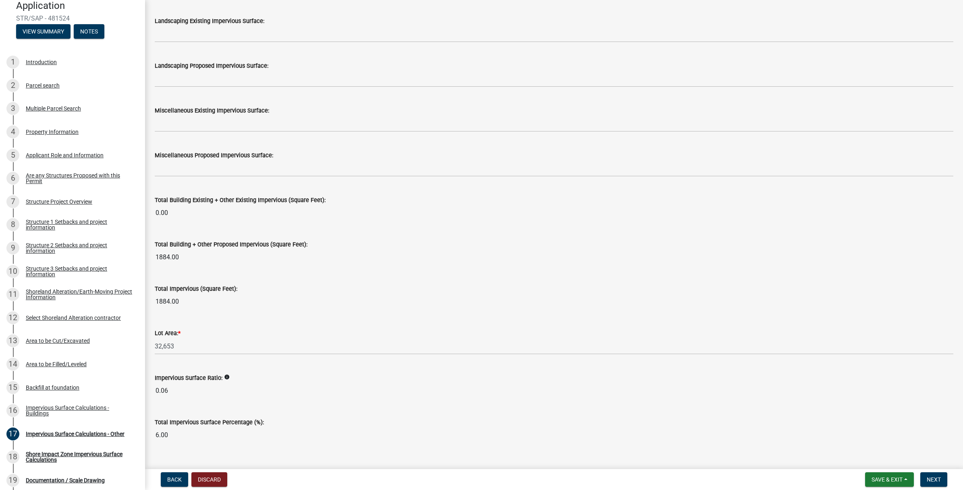
scroll to position [740, 0]
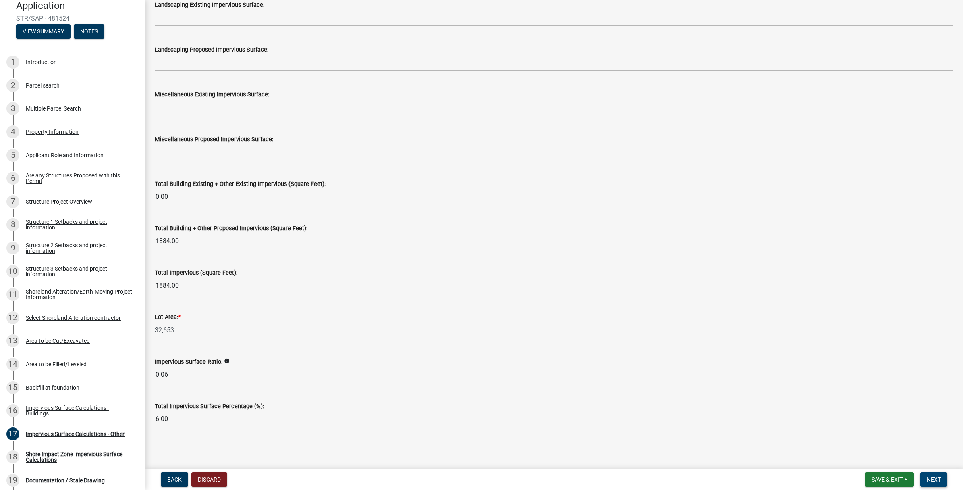
click at [935, 481] on span "Next" at bounding box center [934, 479] width 14 height 6
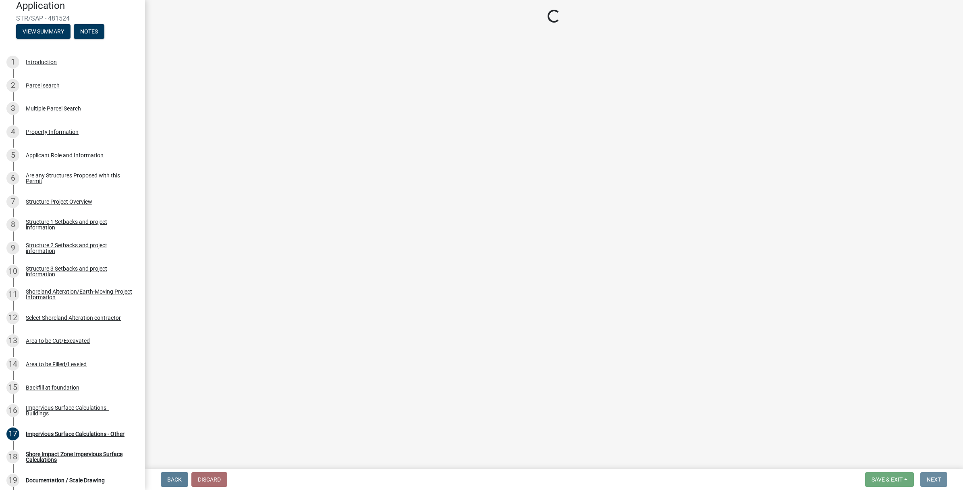
scroll to position [0, 0]
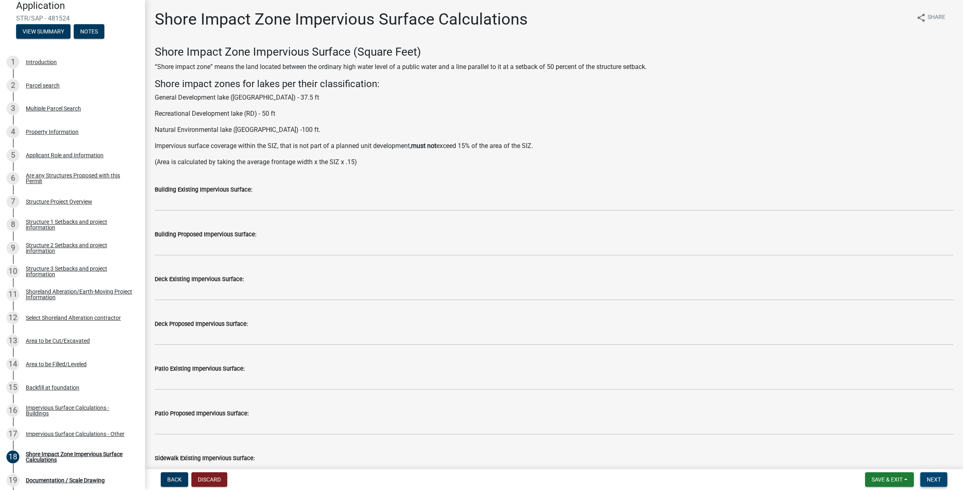
click at [933, 476] on span "Next" at bounding box center [934, 479] width 14 height 6
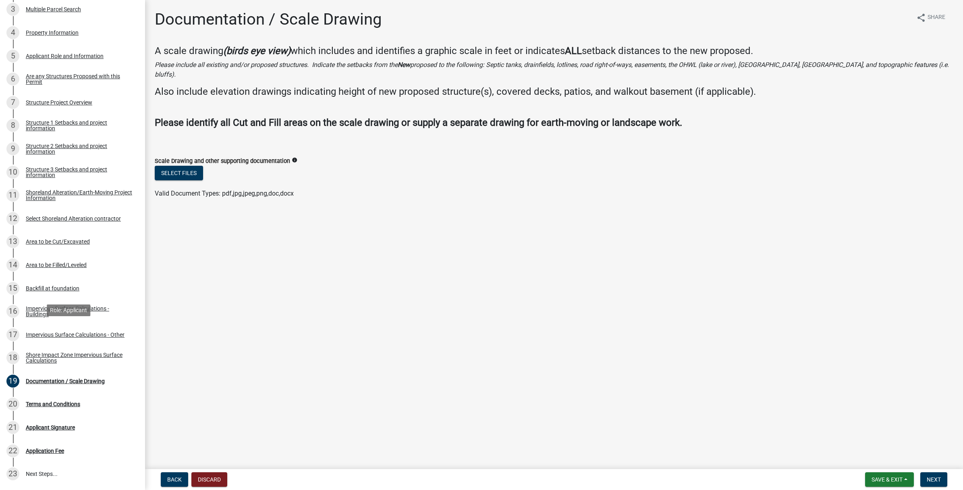
scroll to position [202, 0]
click at [172, 166] on button "Select files" at bounding box center [179, 173] width 48 height 15
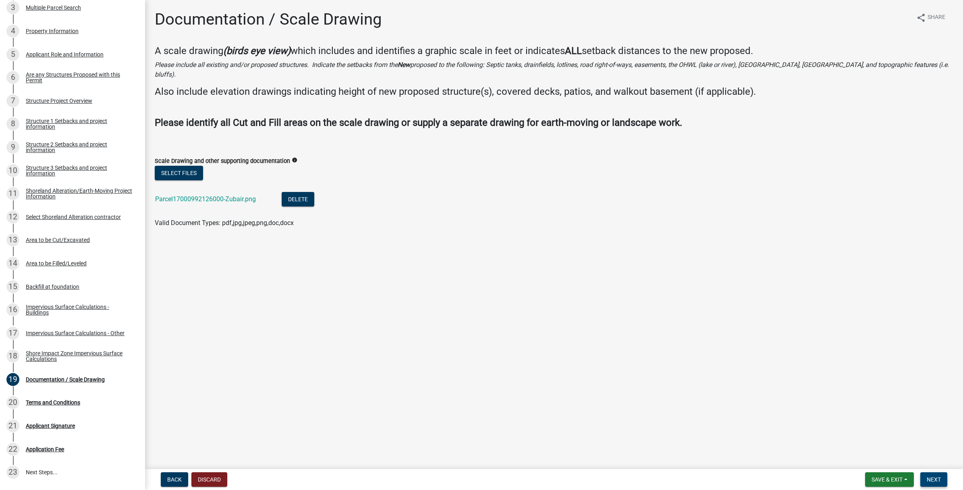
click at [932, 478] on span "Next" at bounding box center [934, 479] width 14 height 6
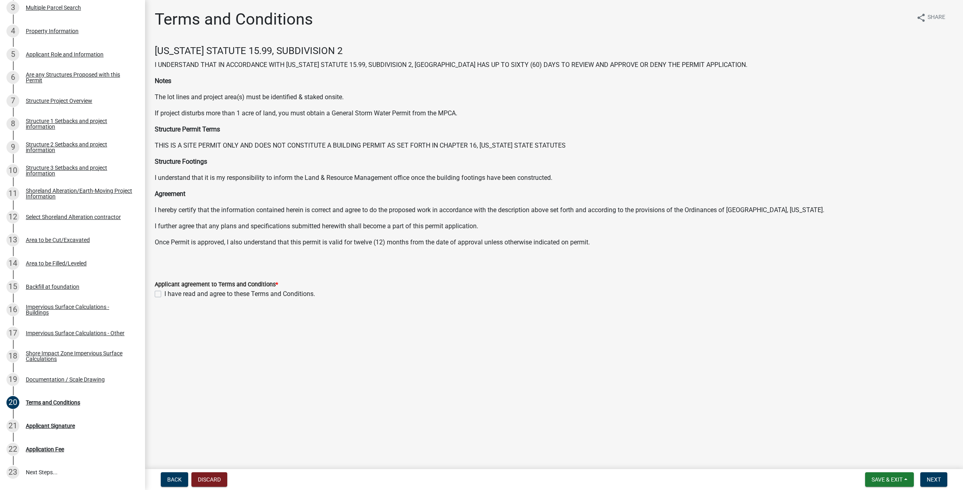
click at [199, 293] on label "I have read and agree to these Terms and Conditions." at bounding box center [239, 294] width 151 height 10
click at [170, 293] on input "I have read and agree to these Terms and Conditions." at bounding box center [166, 291] width 5 height 5
checkbox input "true"
click at [938, 478] on span "Next" at bounding box center [934, 479] width 14 height 6
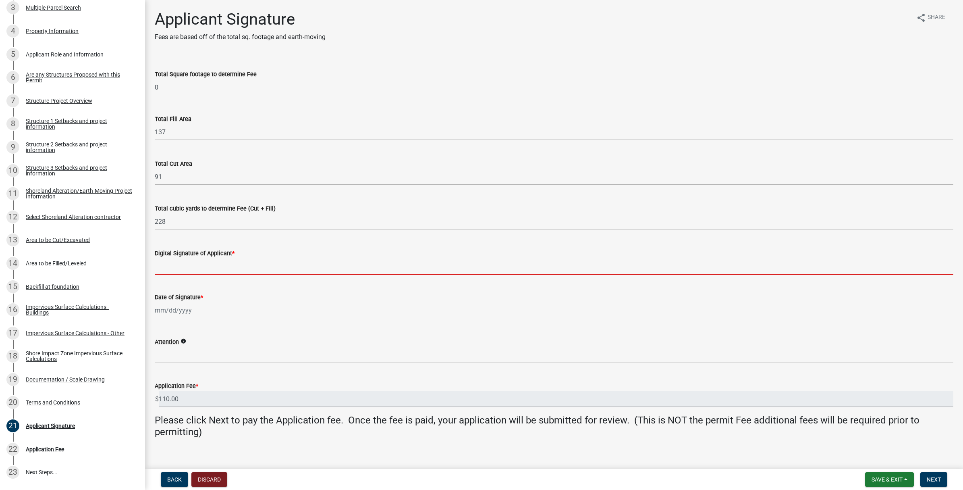
click at [195, 266] on input "Digital Signature of Applicant *" at bounding box center [554, 266] width 799 height 17
type input "Joseph B. Rydell"
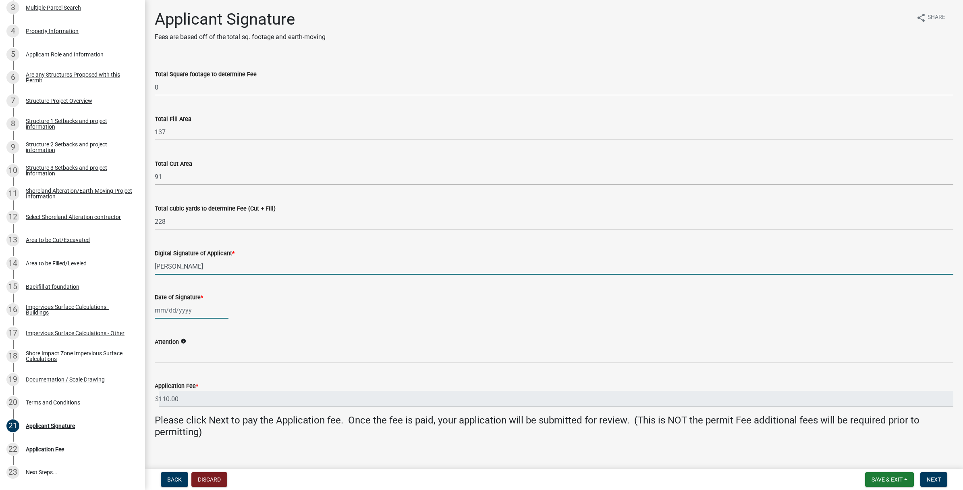
type input "06/24/2025"
select select "9"
select select "2025"
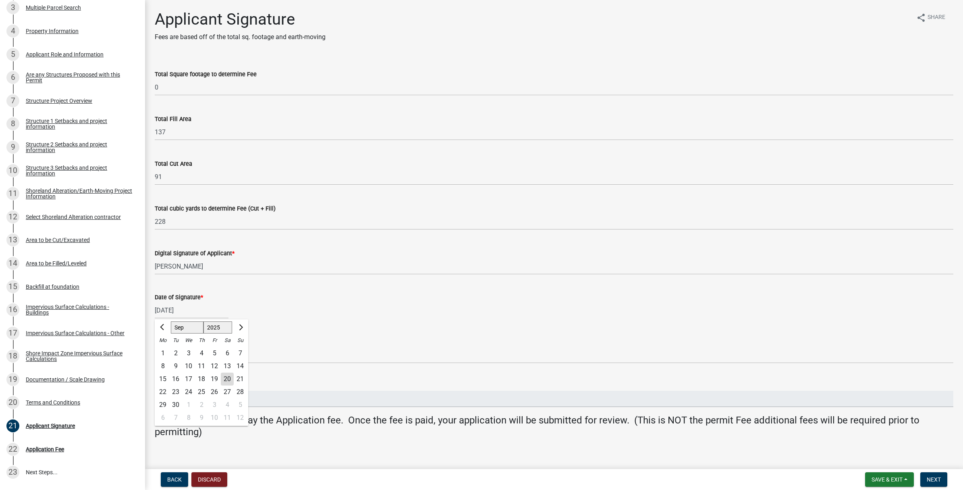
click at [226, 377] on div "20" at bounding box center [227, 378] width 13 height 13
type input "09/20/2025"
click at [328, 341] on div "Attention info" at bounding box center [554, 342] width 799 height 10
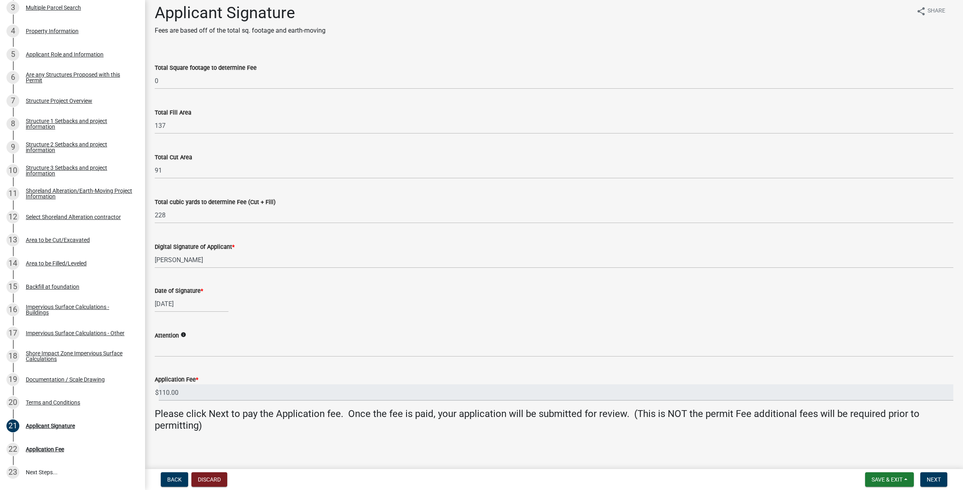
scroll to position [9, 0]
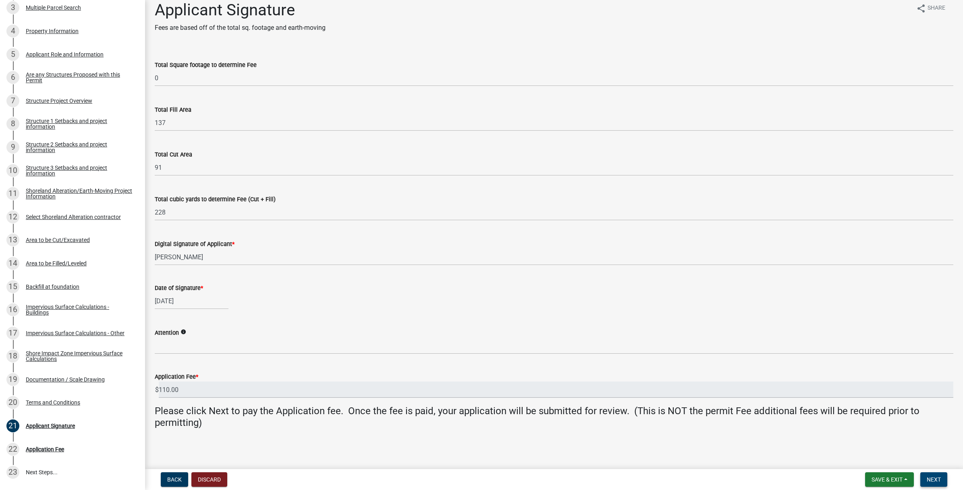
click at [933, 480] on span "Next" at bounding box center [934, 479] width 14 height 6
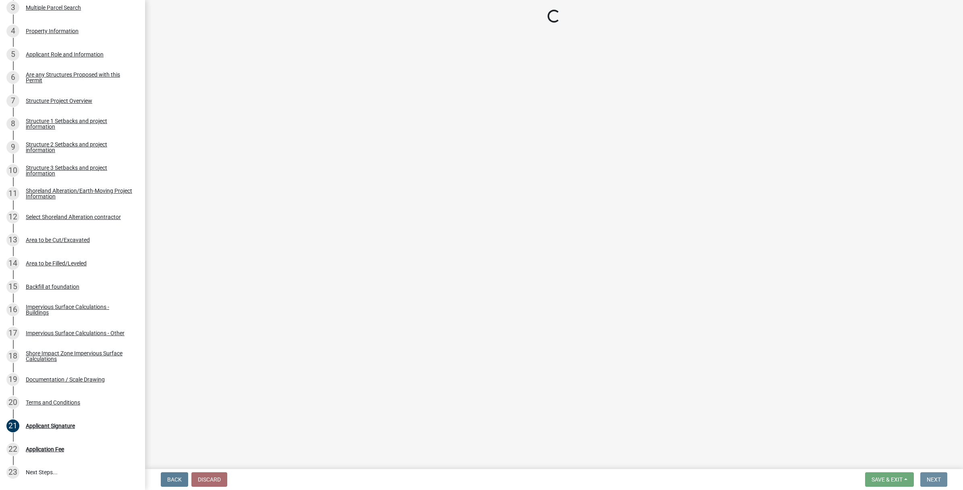
scroll to position [0, 0]
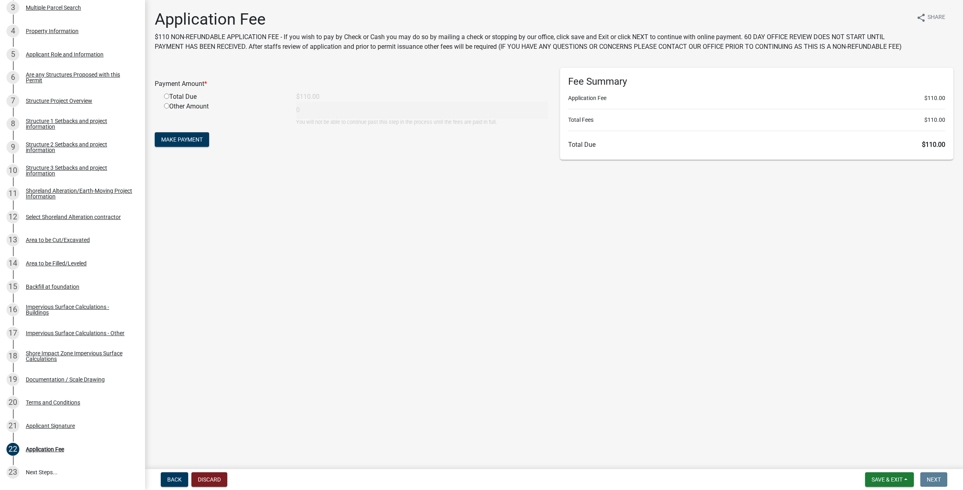
click at [176, 96] on div "Total Due" at bounding box center [224, 97] width 132 height 10
click at [166, 95] on input "radio" at bounding box center [166, 96] width 5 height 5
radio input "true"
type input "110"
click at [187, 139] on span "Make Payment" at bounding box center [182, 139] width 42 height 6
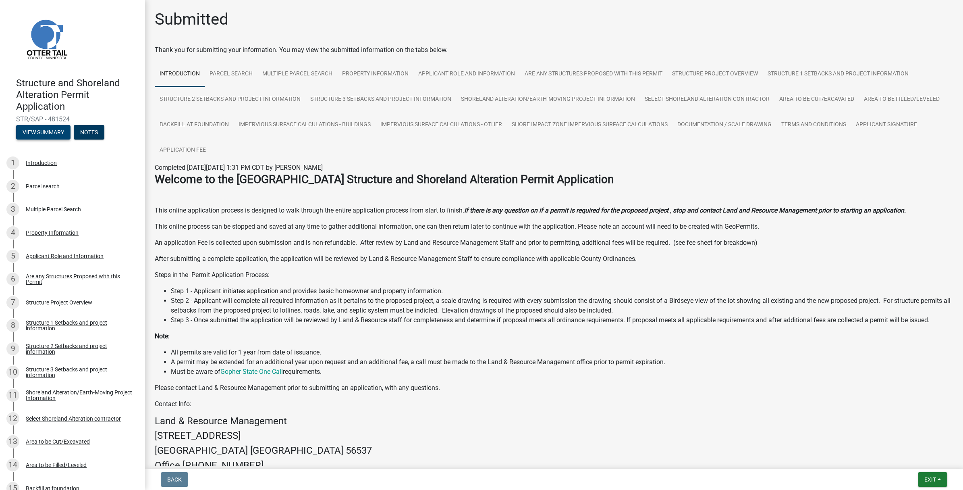
click at [34, 128] on button "View Summary" at bounding box center [43, 132] width 54 height 15
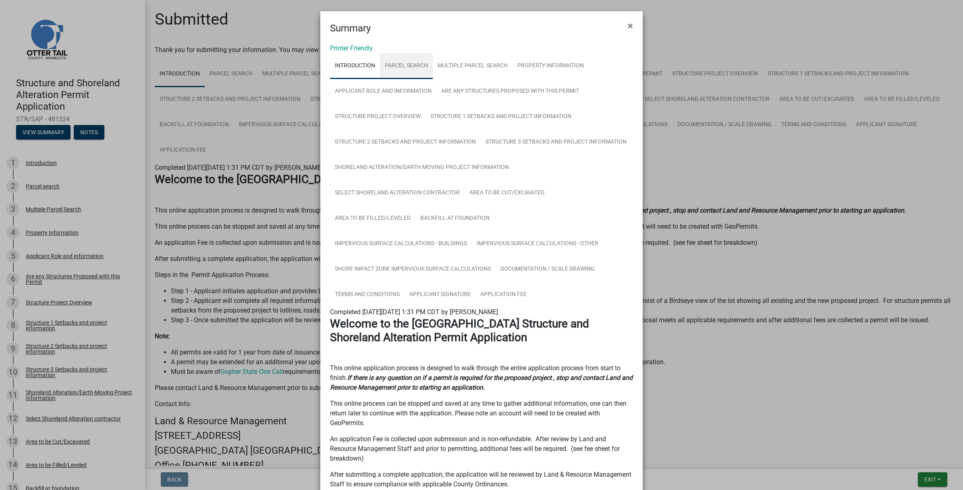
click at [405, 63] on link "Parcel search" at bounding box center [406, 66] width 53 height 26
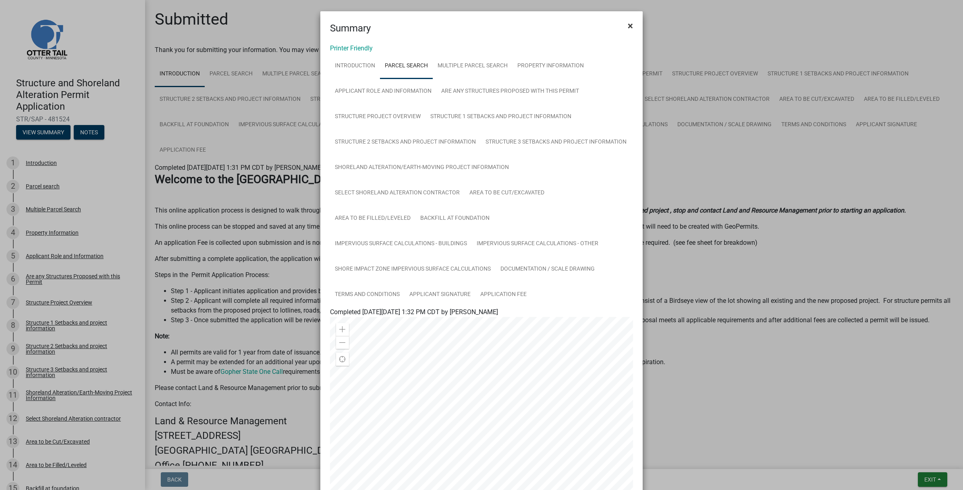
click at [628, 25] on span "×" at bounding box center [630, 25] width 5 height 11
